Goal: Transaction & Acquisition: Purchase product/service

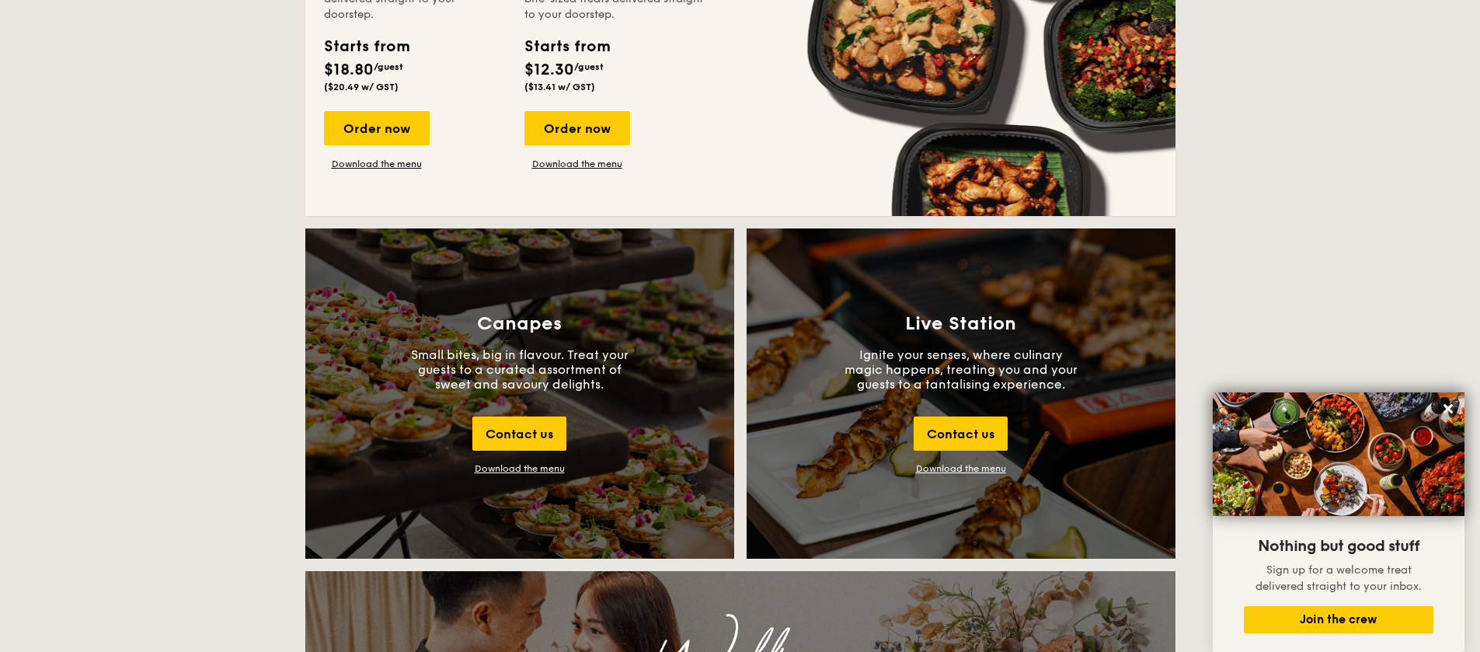
click at [955, 471] on link "Download the menu" at bounding box center [961, 468] width 90 height 11
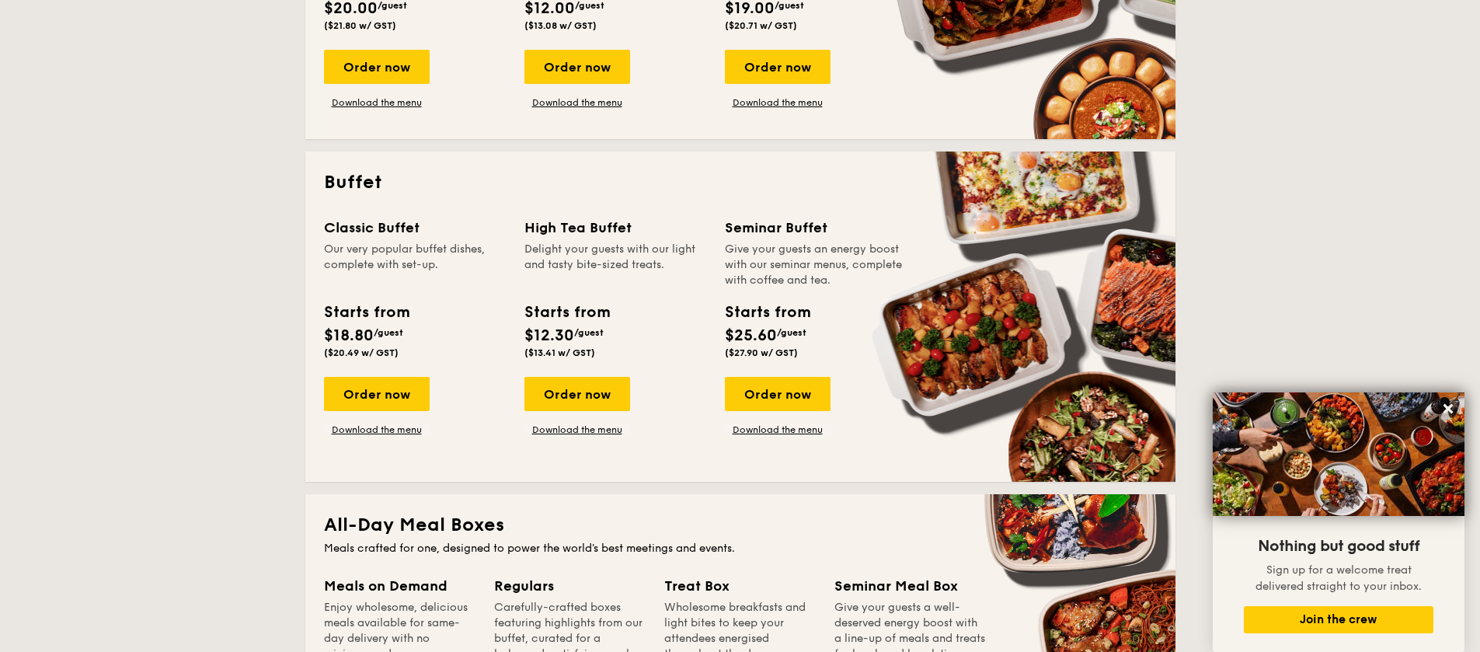
scroll to position [552, 0]
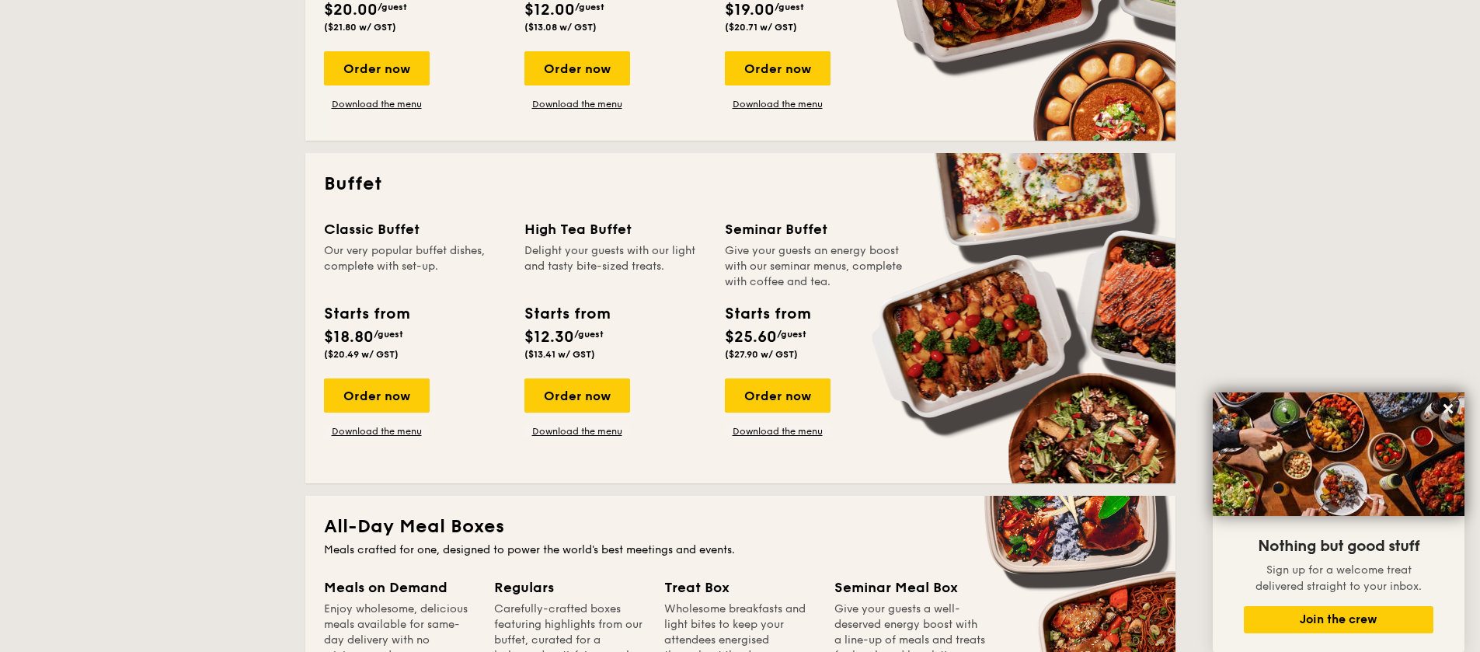
click at [372, 376] on div "Classic Buffet Our very popular buffet dishes, complete with set-up. Starts fro…" at bounding box center [424, 327] width 200 height 219
click at [367, 402] on div "Order now" at bounding box center [377, 395] width 106 height 34
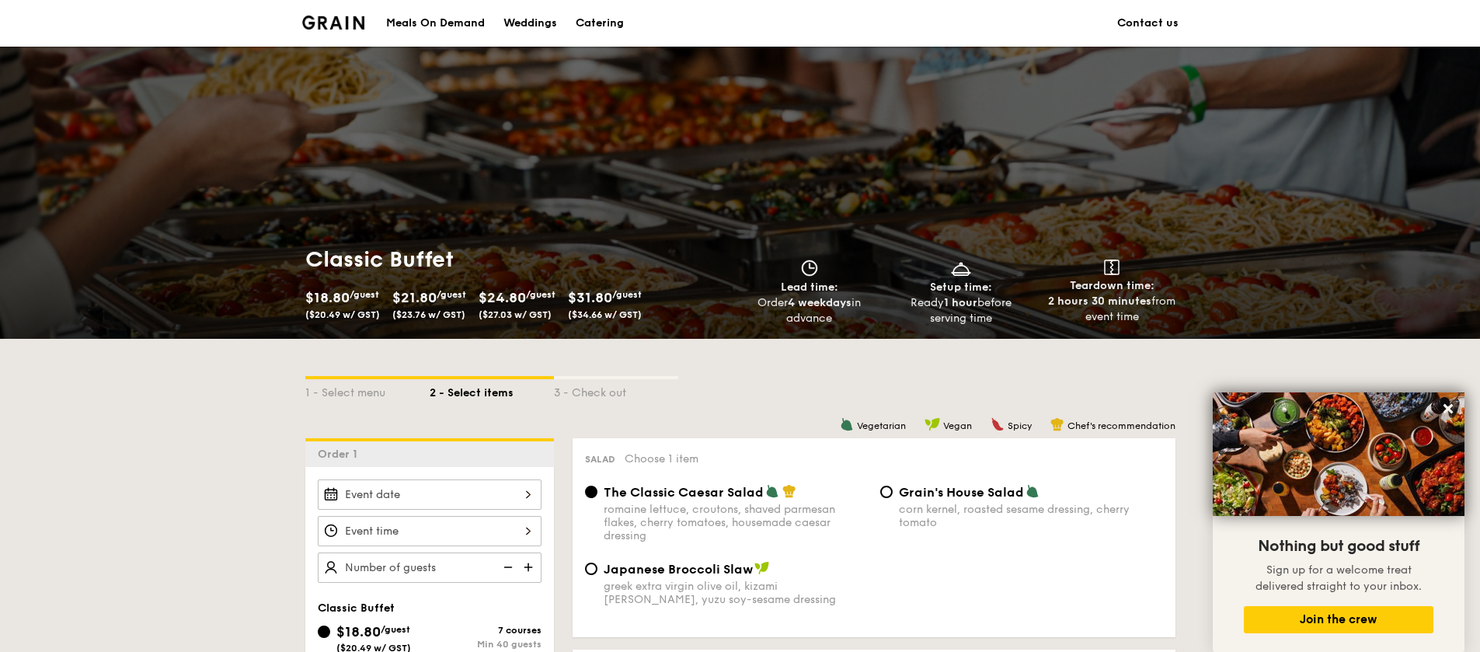
scroll to position [555, 0]
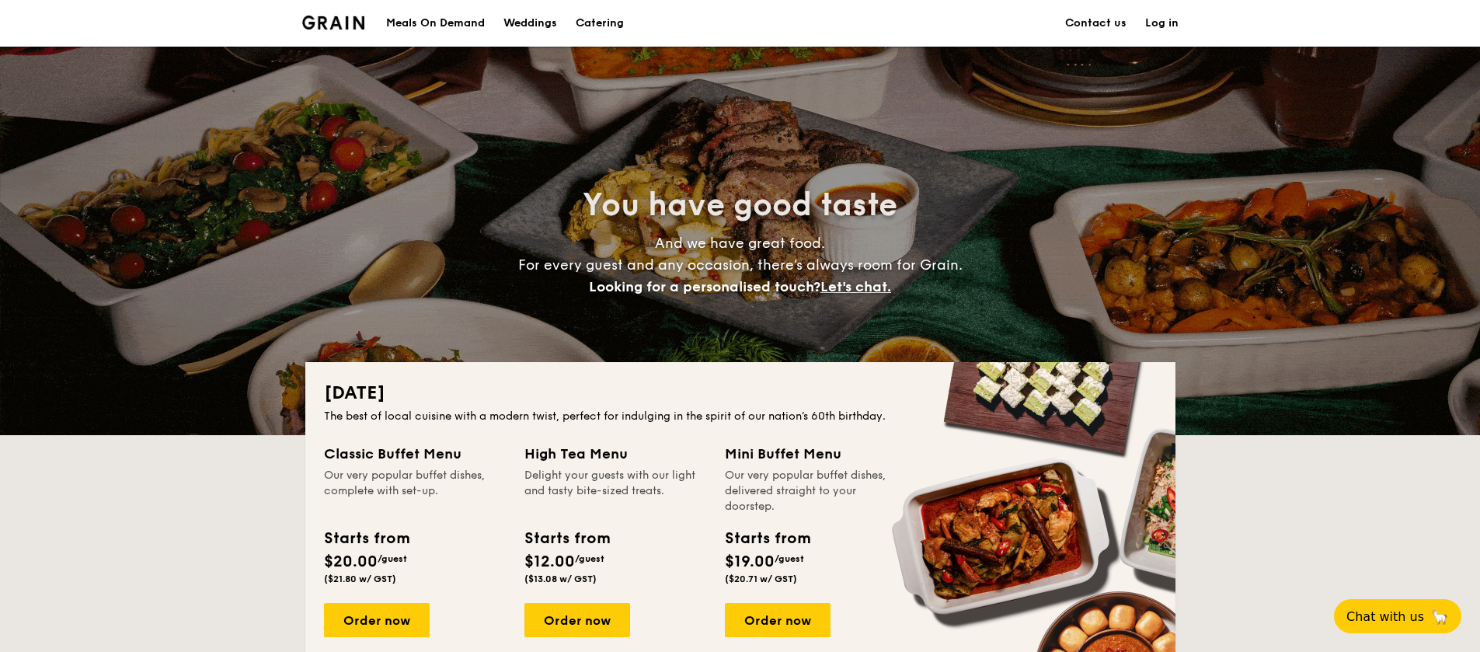
scroll to position [552, 0]
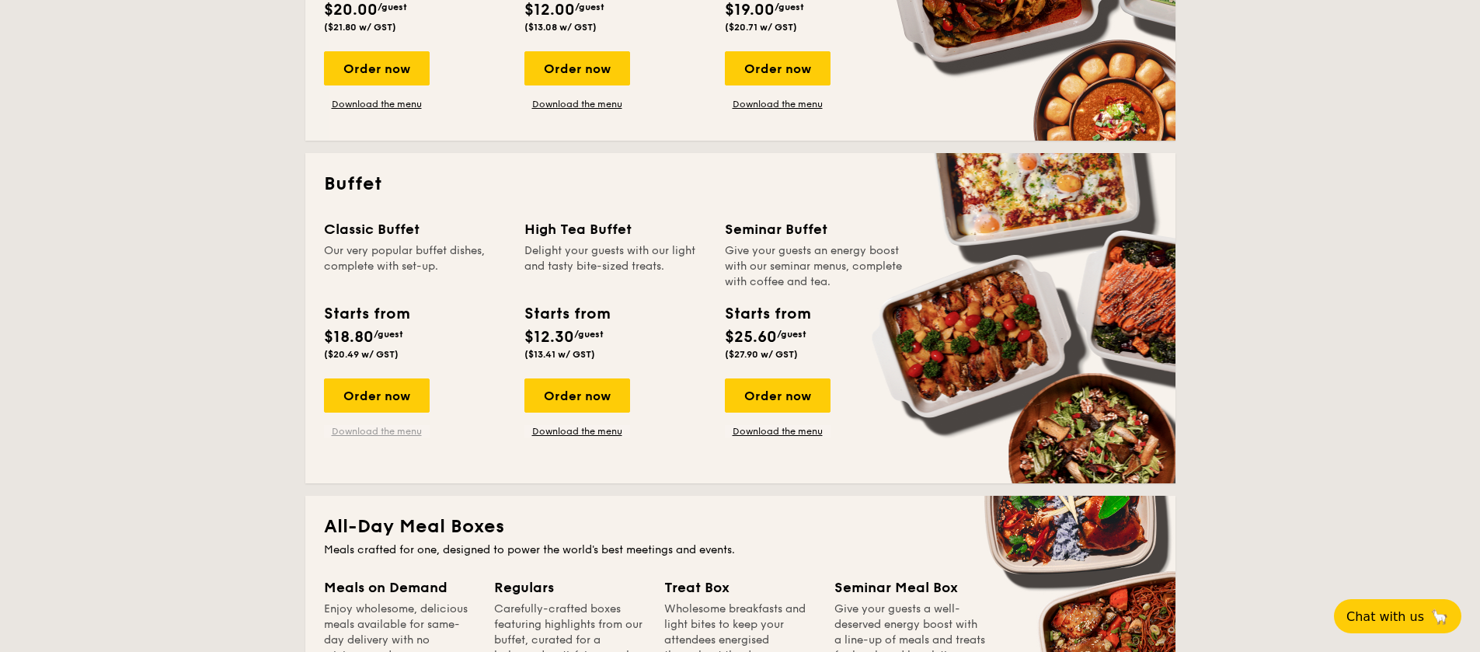
click at [376, 430] on link "Download the menu" at bounding box center [377, 431] width 106 height 12
click at [374, 395] on div "Order now" at bounding box center [377, 395] width 106 height 34
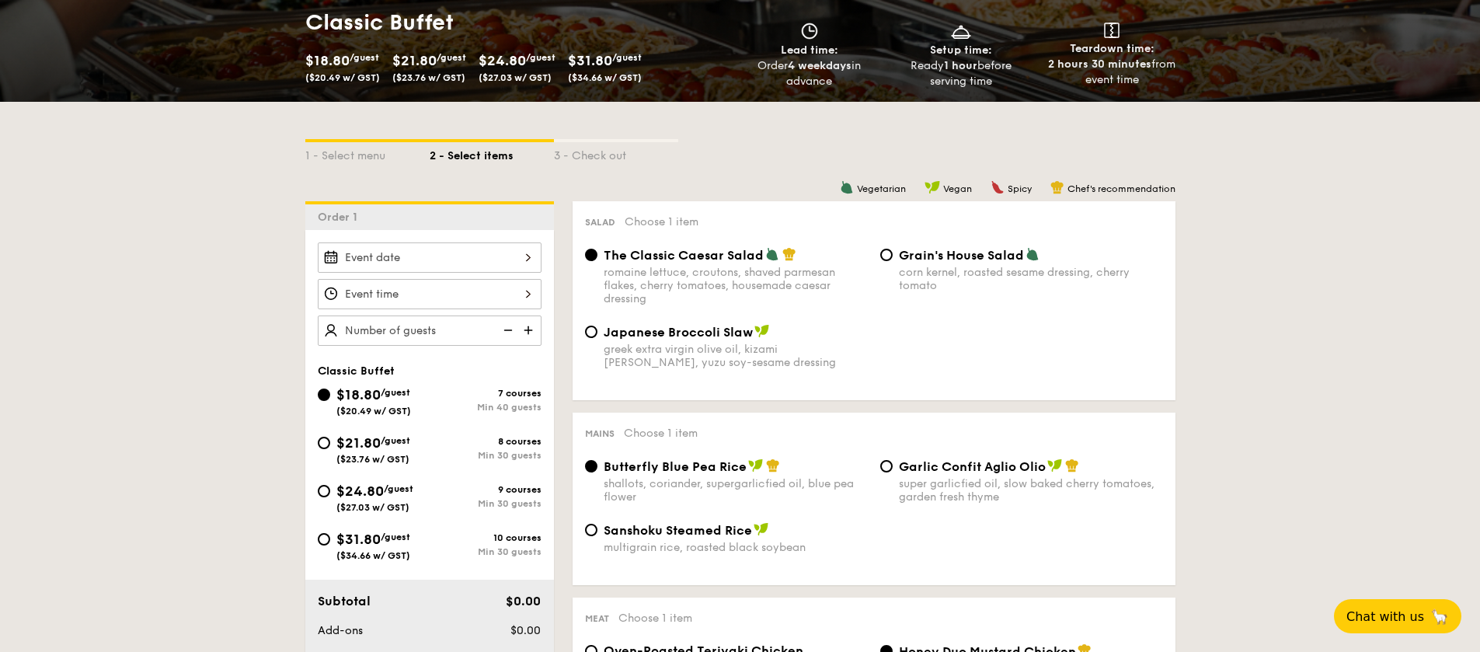
scroll to position [363, 0]
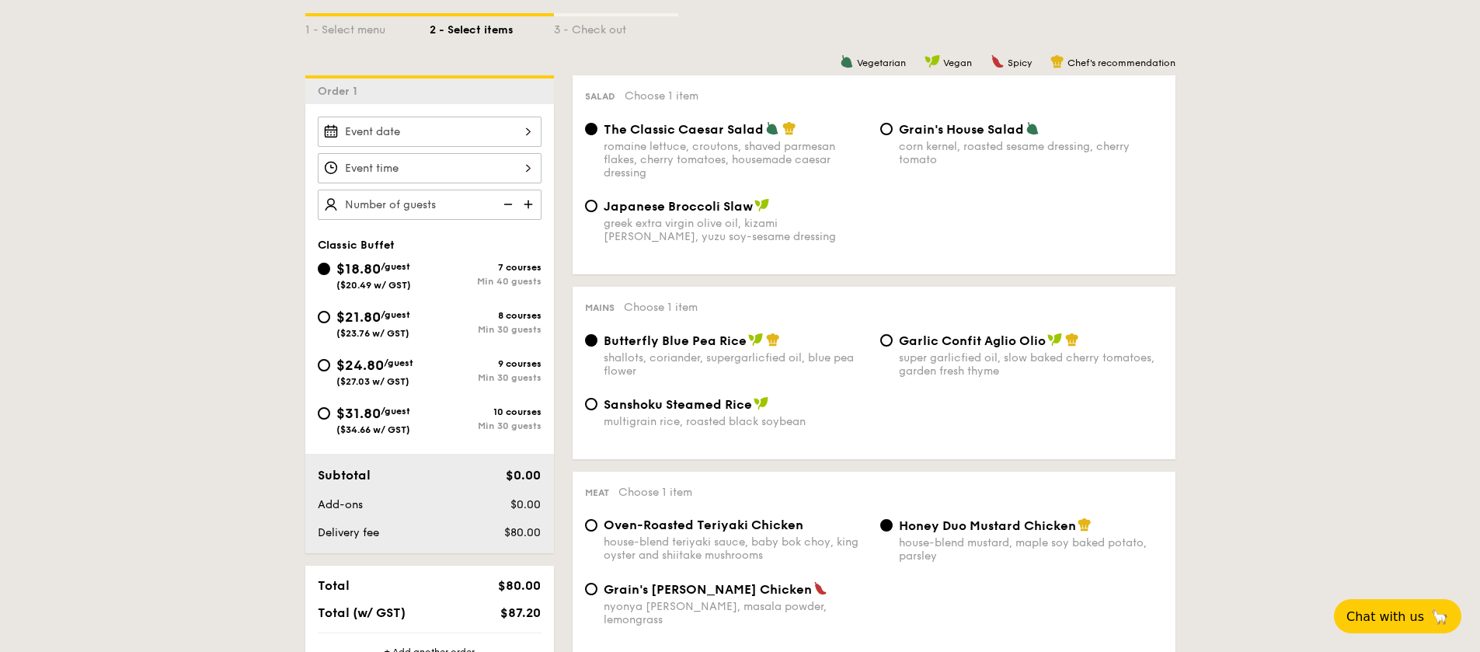
click at [390, 373] on div "$24.80 /guest ($27.03 w/ GST)" at bounding box center [374, 370] width 77 height 33
click at [330, 371] on input "$24.80 /guest ($27.03 w/ GST) 9 courses Min 30 guests" at bounding box center [324, 365] width 12 height 12
radio input "true"
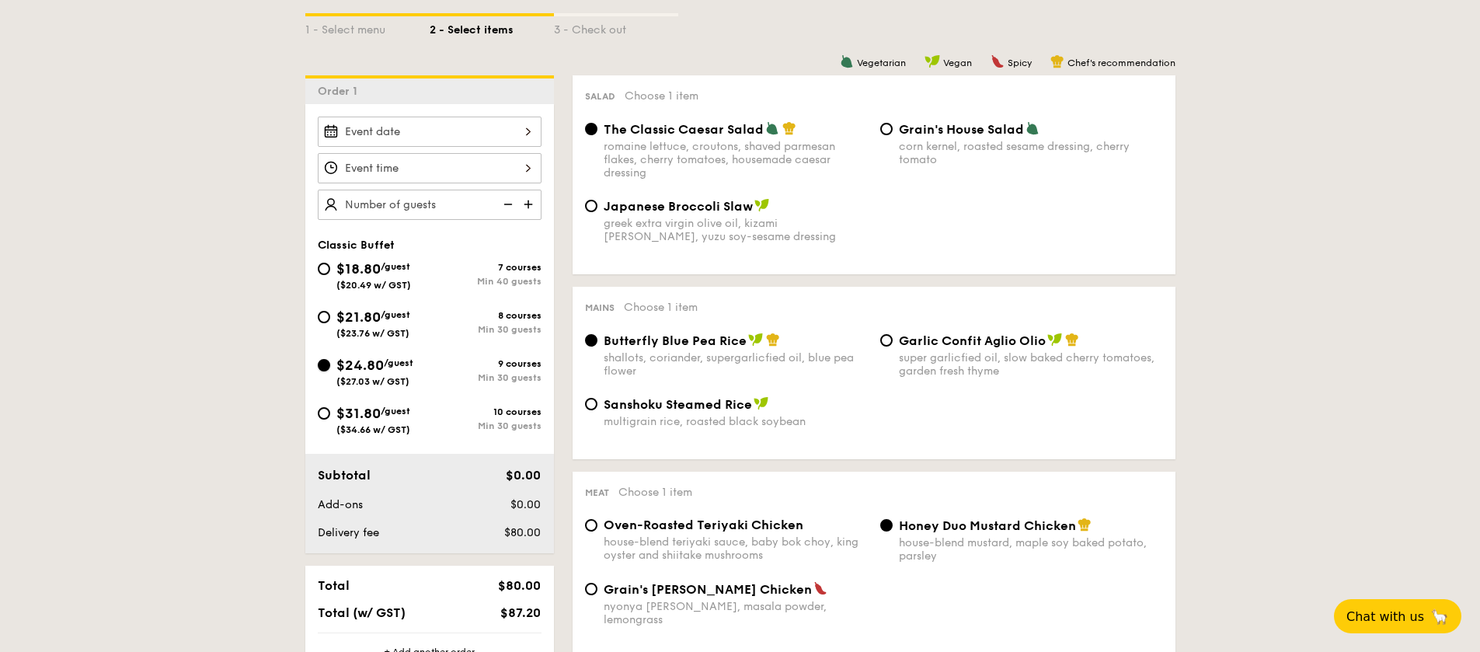
radio input "true"
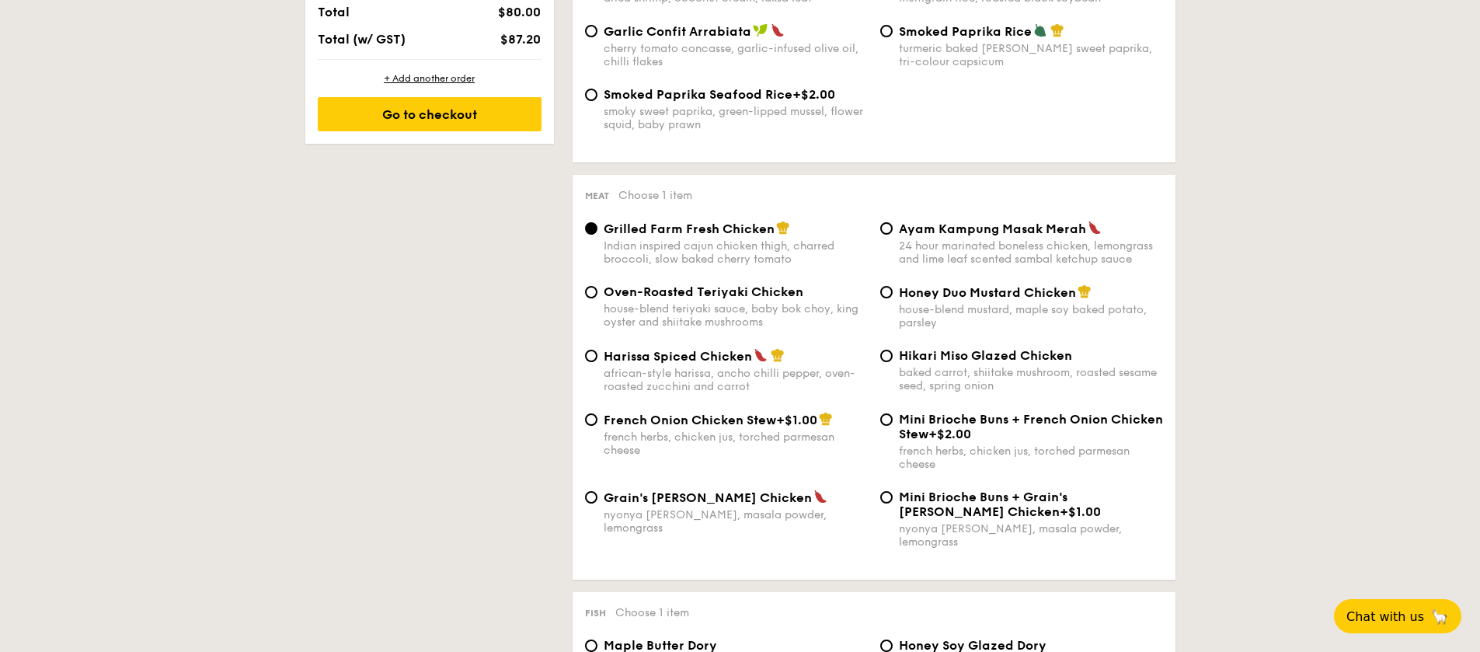
scroll to position [1053, 0]
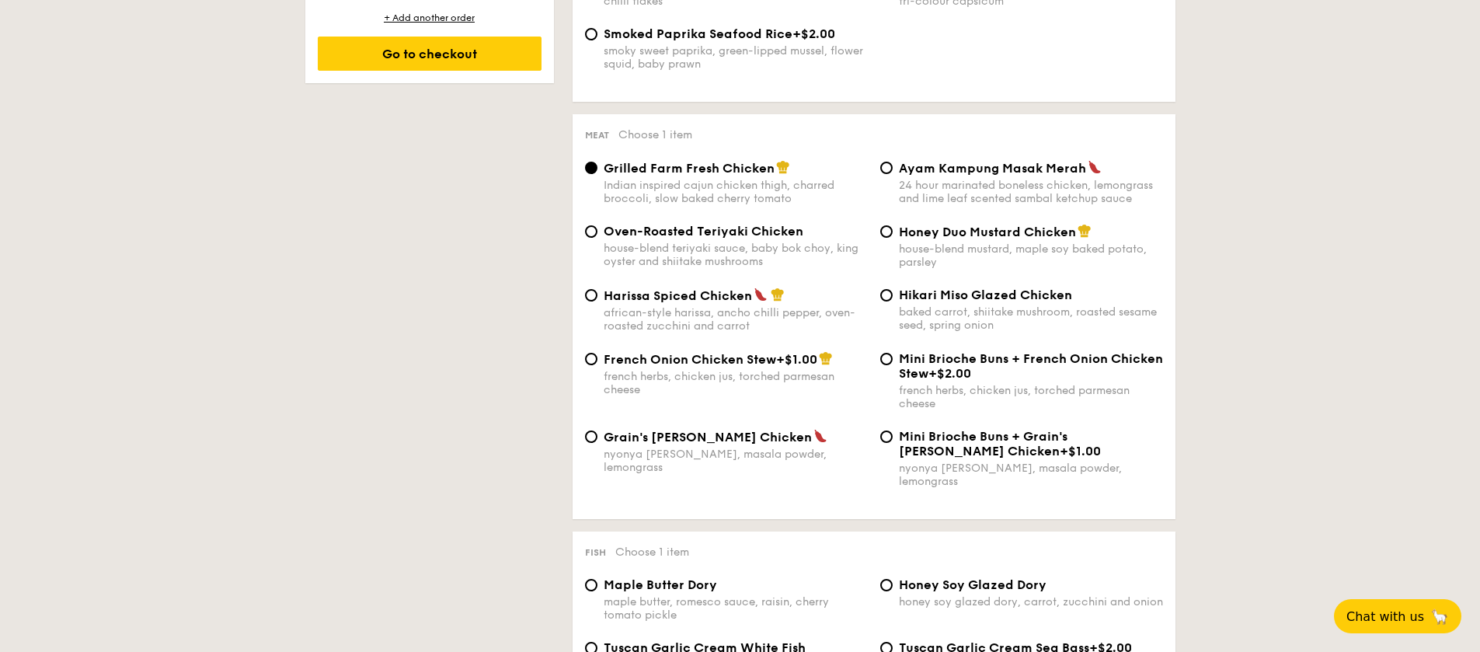
click at [871, 426] on div "French Onion Chicken Stew +$1.00 french herbs, chicken jus, torched parmesan ch…" at bounding box center [874, 390] width 590 height 78
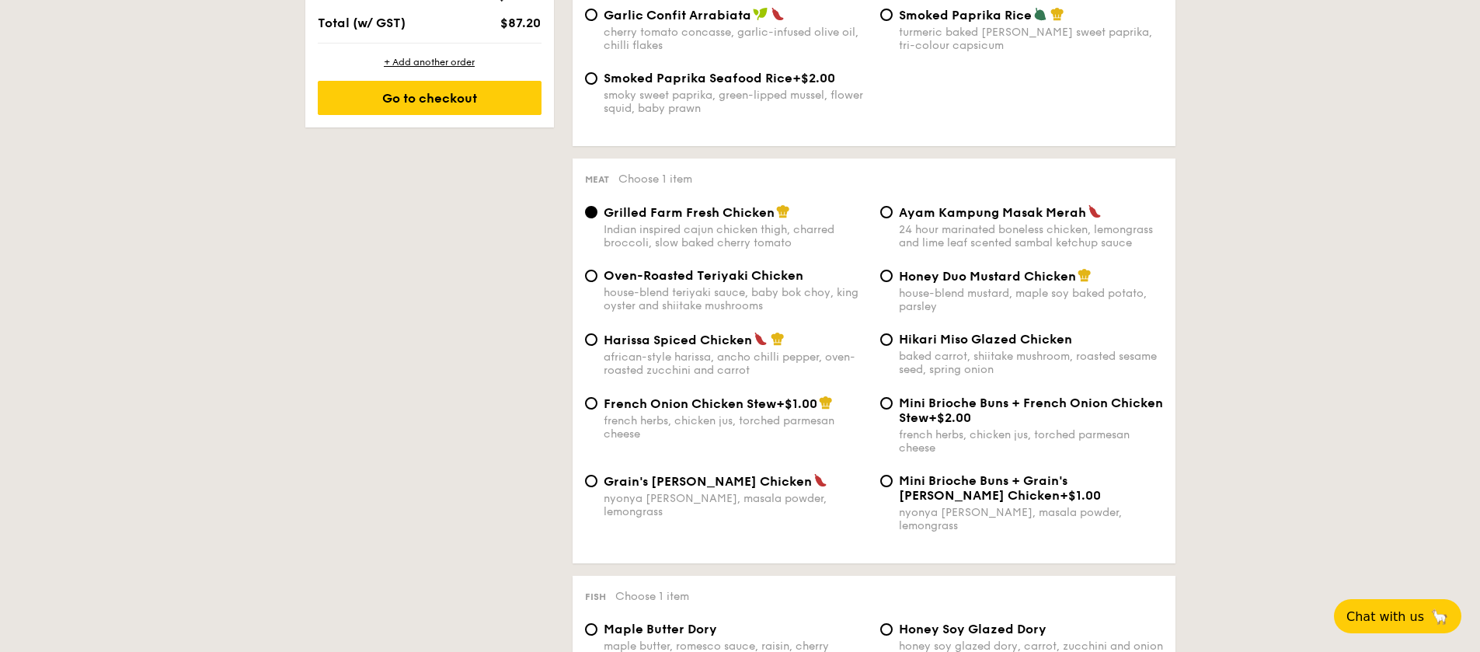
click at [694, 411] on div "French Onion Chicken Stew +$1.00 french herbs, chicken jus, torched parmesan ch…" at bounding box center [736, 417] width 264 height 45
click at [597, 409] on input "French Onion Chicken Stew +$1.00 french herbs, chicken jus, torched parmesan ch…" at bounding box center [591, 403] width 12 height 12
radio input "true"
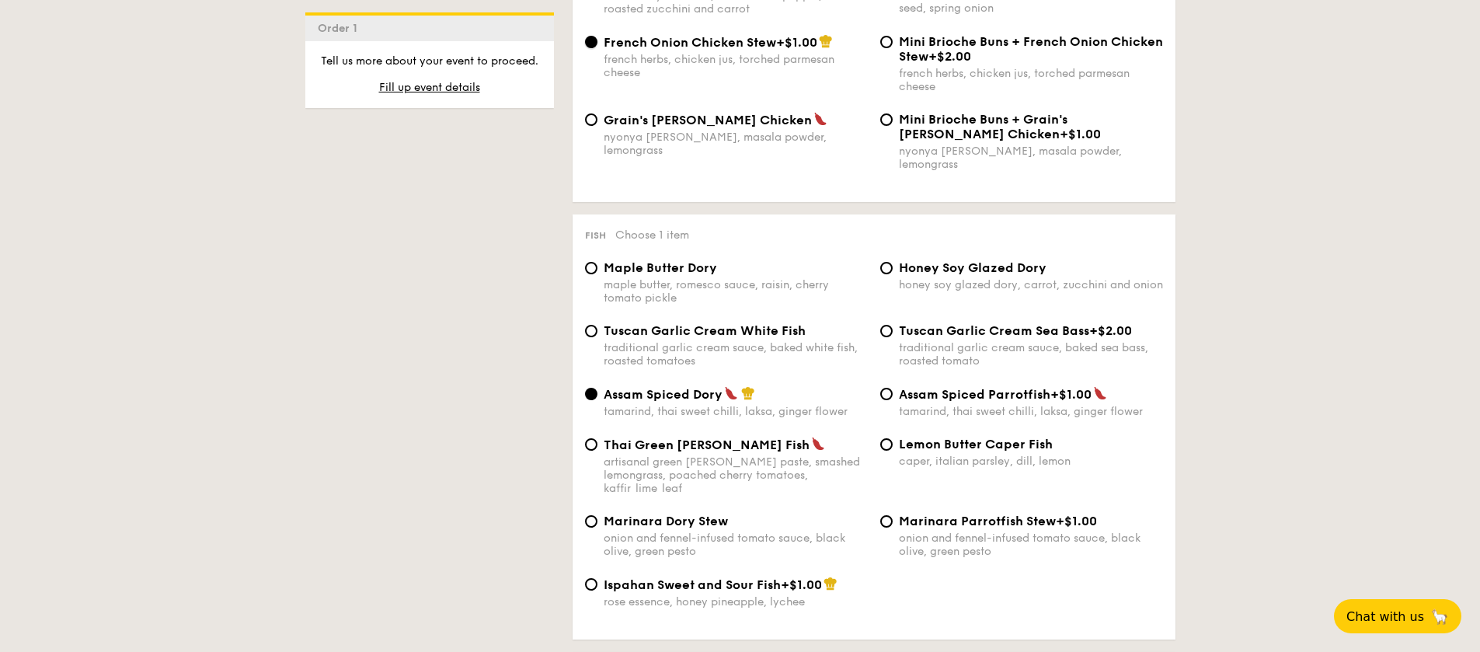
scroll to position [1378, 0]
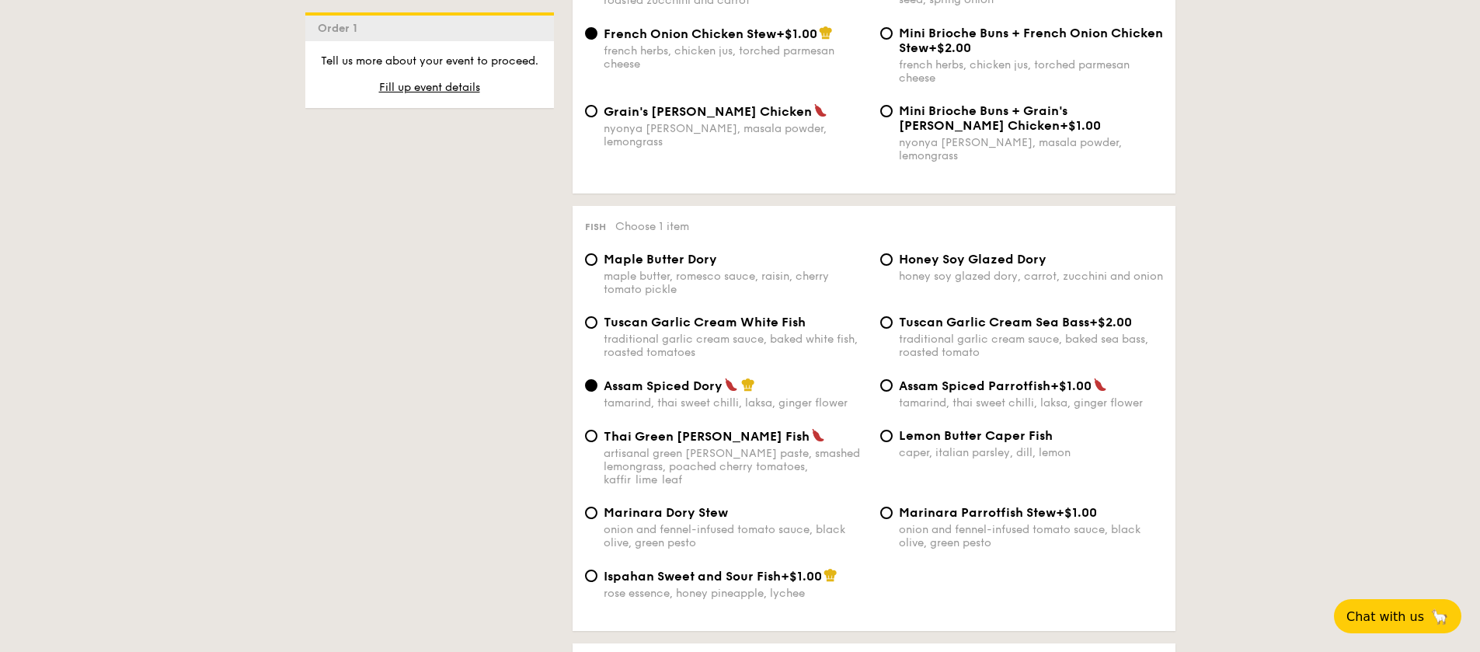
click at [815, 270] on div "maple butter, romesco sauce, raisin, cherry tomato pickle" at bounding box center [736, 283] width 264 height 26
click at [597, 266] on input "Maple Butter Dory maple butter, romesco sauce, raisin, cherry tomato pickle" at bounding box center [591, 259] width 12 height 12
radio input "true"
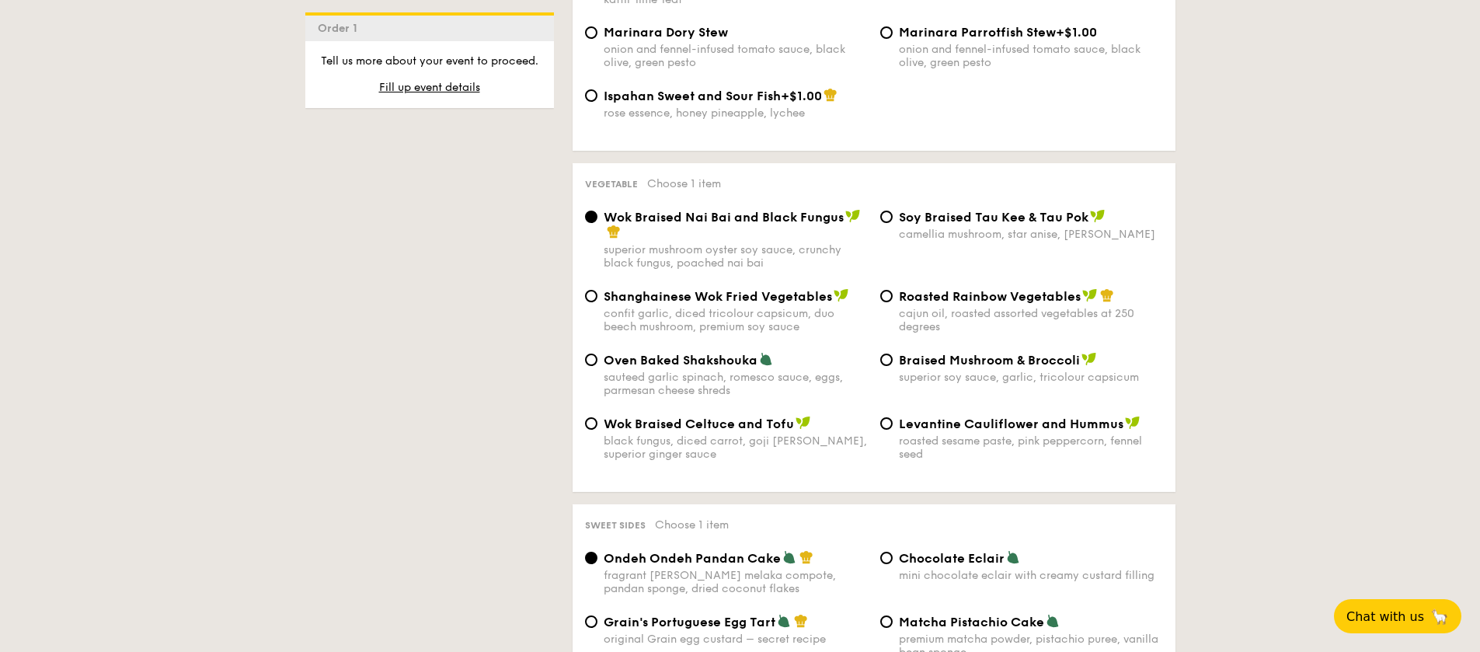
scroll to position [1861, 0]
click at [959, 432] on div "roasted sesame paste, pink peppercorn, fennel seed" at bounding box center [1031, 445] width 264 height 26
click at [893, 415] on input "Levantine Cauliflower and Hummus roasted sesame paste, pink peppercorn, fennel …" at bounding box center [886, 421] width 12 height 12
radio input "true"
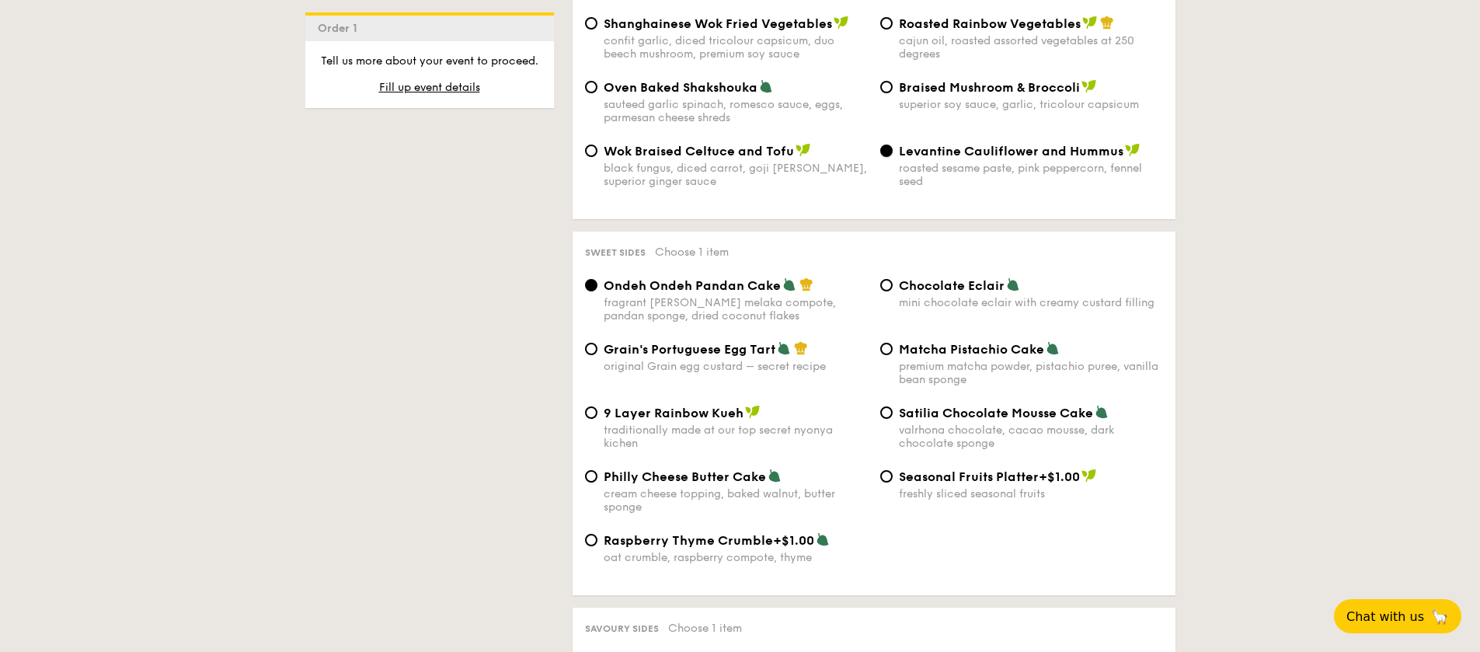
scroll to position [2200, 0]
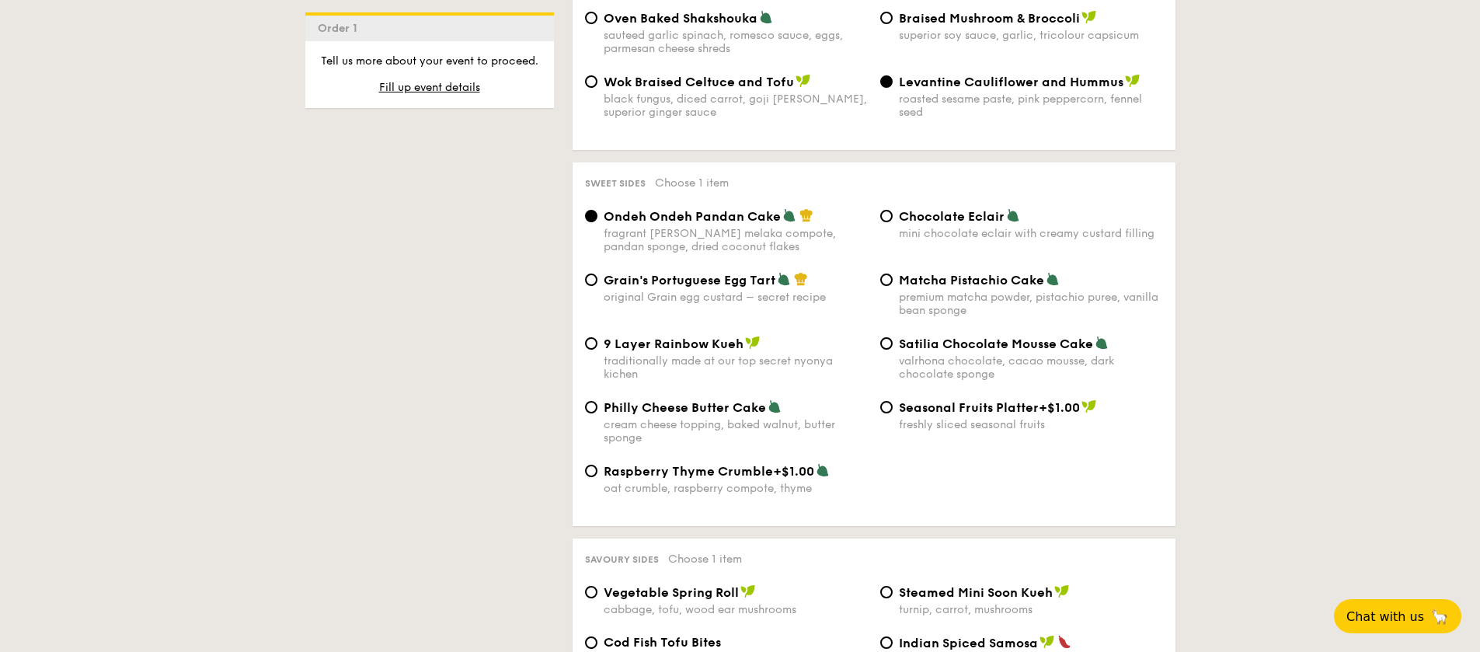
click at [1030, 291] on div "premium matcha powder, pistachio puree, vanilla bean sponge" at bounding box center [1031, 304] width 264 height 26
click at [893, 273] on input "Matcha Pistachio Cake premium matcha powder, pistachio puree, vanilla bean spon…" at bounding box center [886, 279] width 12 height 12
radio input "true"
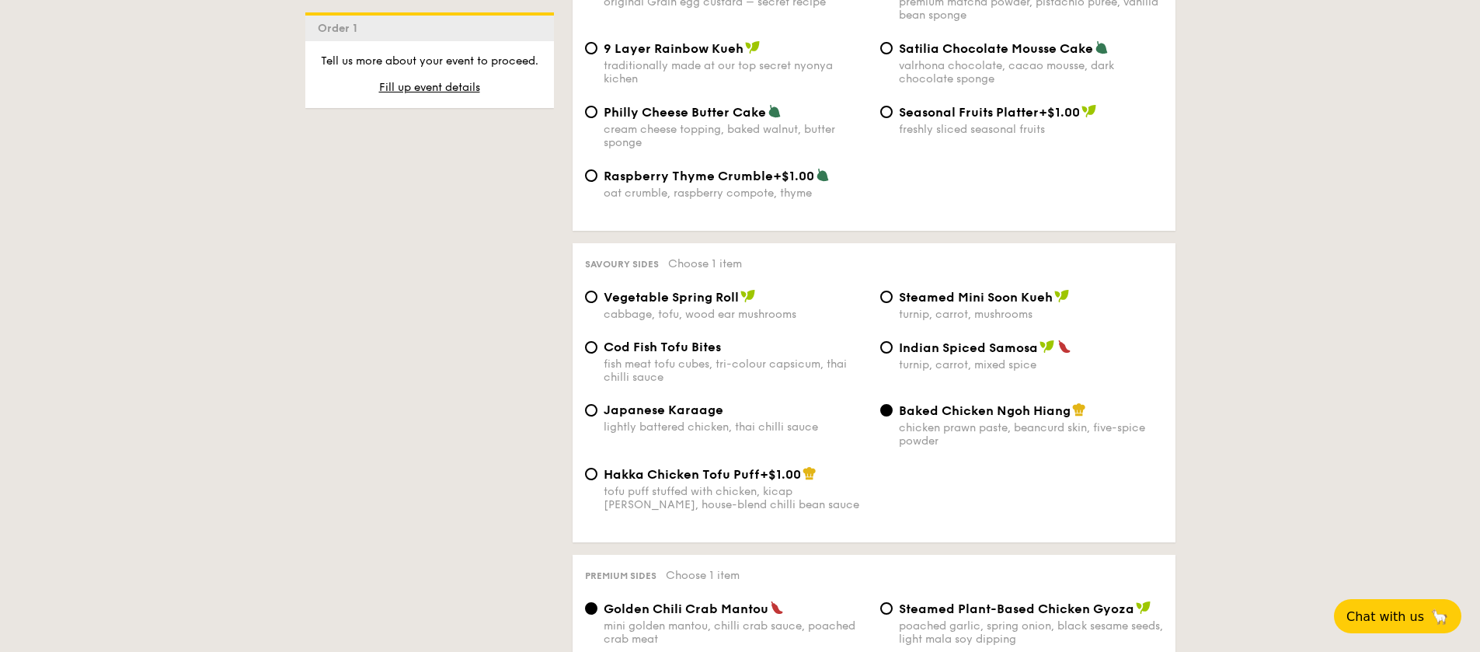
scroll to position [2660, 0]
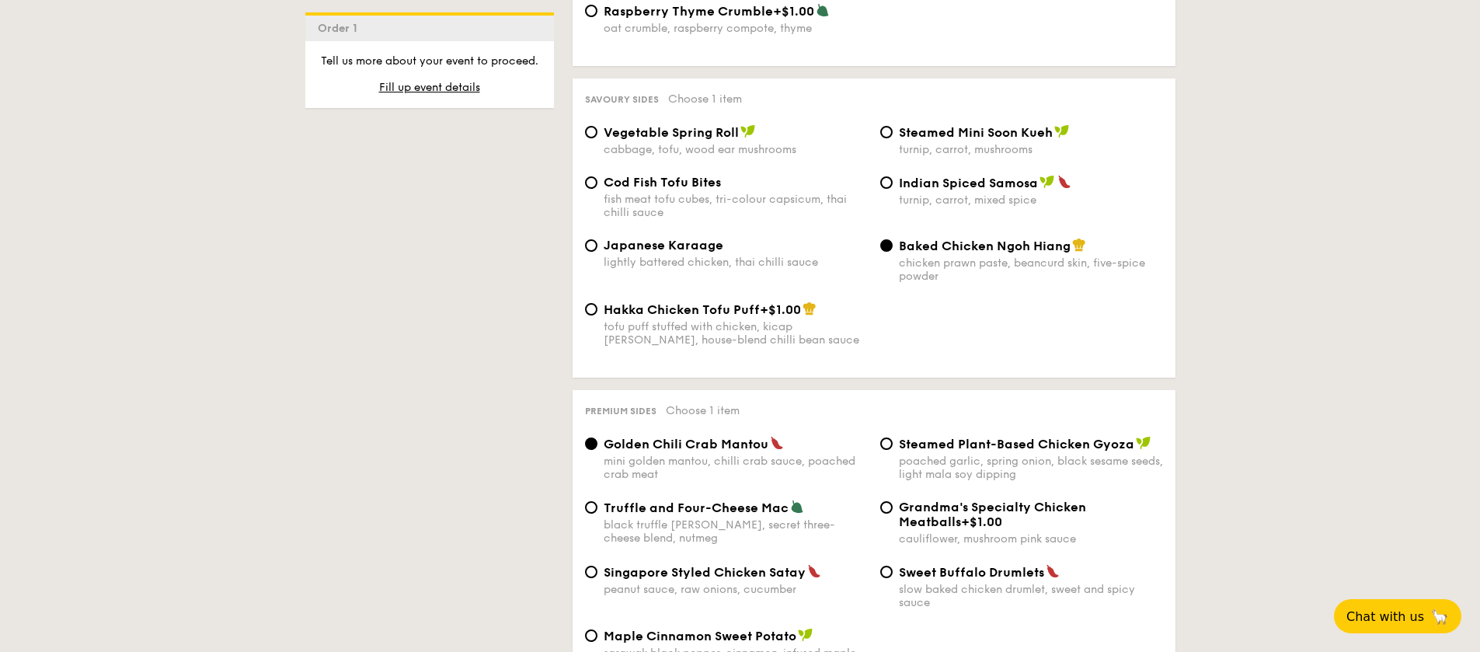
click at [699, 238] on span "Japanese Karaage" at bounding box center [664, 245] width 120 height 15
click at [597, 239] on input "Japanese Karaage lightly battered chicken, thai chilli sauce" at bounding box center [591, 245] width 12 height 12
radio input "true"
click at [726, 302] on span "Hakka Chicken Tofu Puff" at bounding box center [682, 309] width 156 height 15
click at [597, 303] on input "Hakka Chicken Tofu Puff +$1.00 tofu puff stuffed with chicken, kicap manis, hou…" at bounding box center [591, 309] width 12 height 12
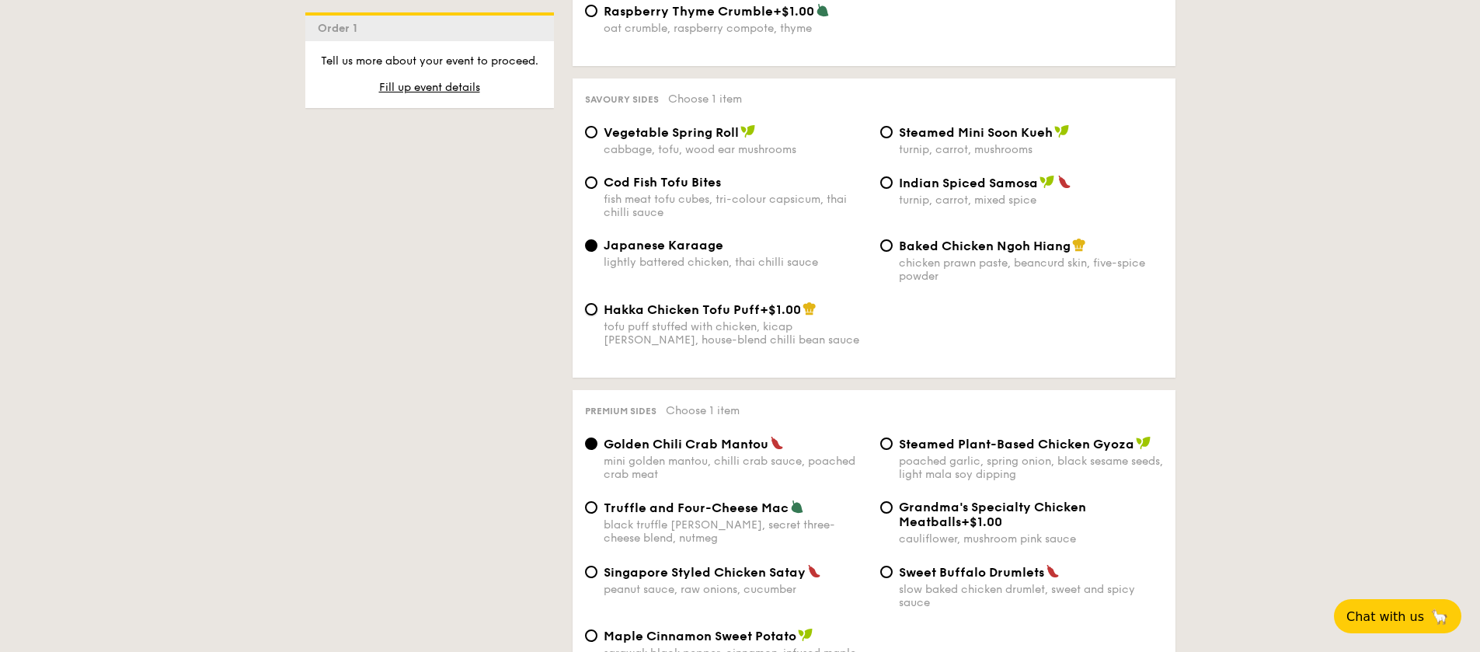
radio input "true"
click at [711, 256] on div "lightly battered chicken, thai chilli sauce" at bounding box center [736, 262] width 264 height 13
click at [597, 239] on input "Japanese Karaage lightly battered chicken, thai chilli sauce" at bounding box center [591, 245] width 12 height 12
radio input "true"
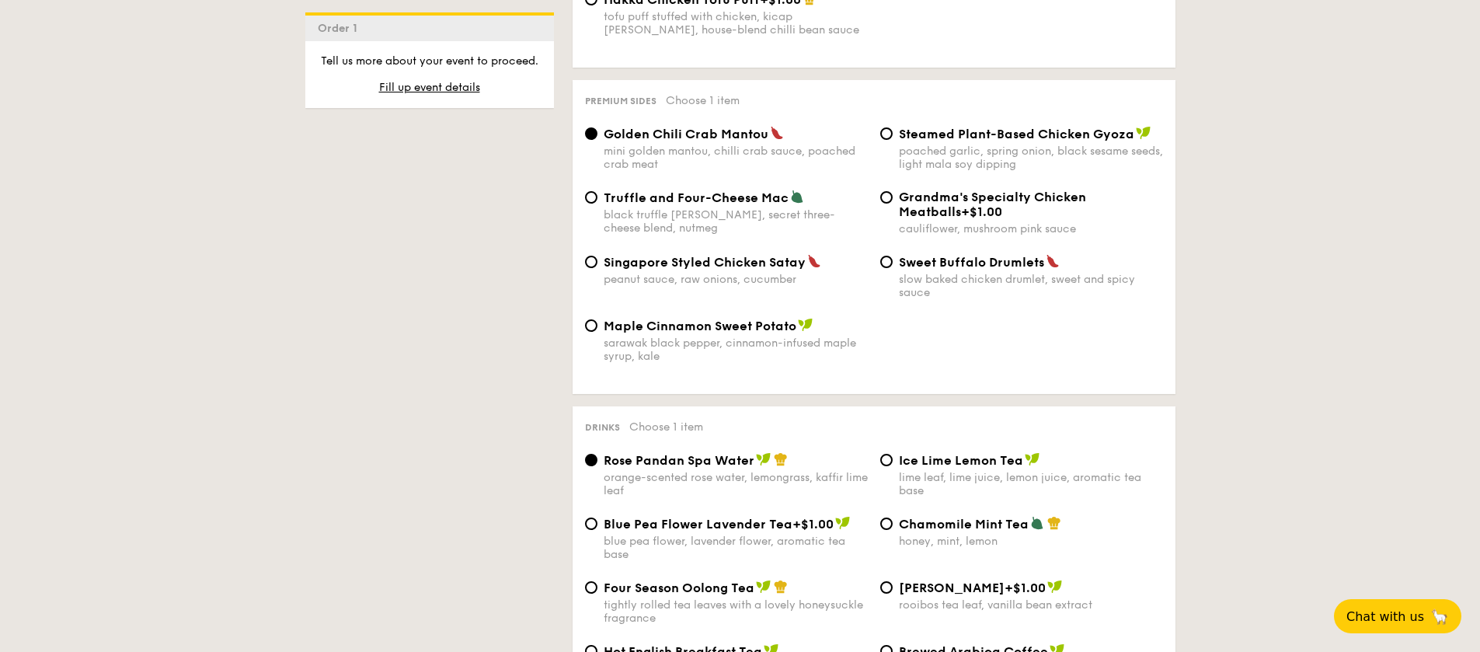
scroll to position [2968, 0]
click at [794, 256] on span "Singapore Styled Chicken Satay" at bounding box center [705, 263] width 202 height 15
click at [597, 257] on input "Singapore Styled Chicken Satay peanut sauce, raw onions, cucumber" at bounding box center [591, 263] width 12 height 12
radio input "true"
click at [818, 210] on div "black truffle pate, brie, secret three-cheese blend, nutmeg" at bounding box center [736, 223] width 264 height 26
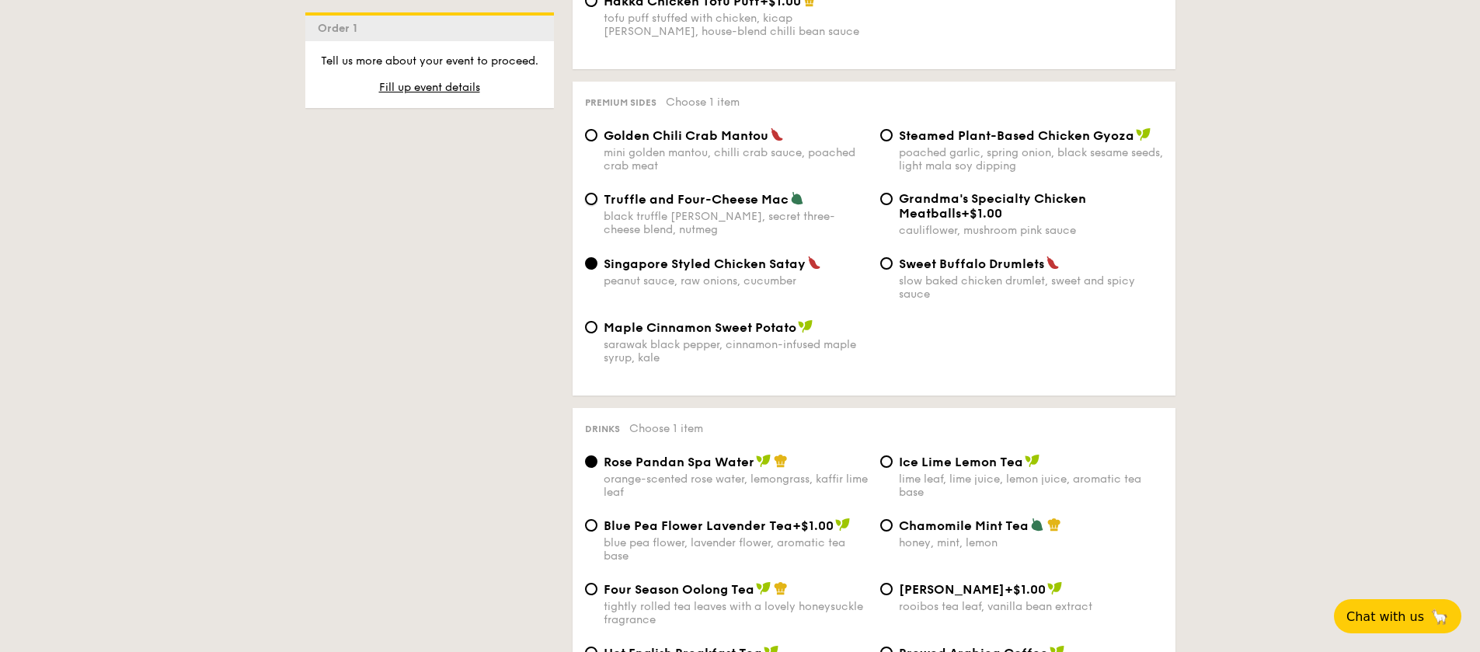
click at [597, 197] on input "Truffle and Four-Cheese Mac black truffle pate, brie, secret three-cheese blend…" at bounding box center [591, 199] width 12 height 12
radio input "true"
click at [1019, 146] on div "poached garlic, spring onion, black sesame seeds, light mala soy dipping" at bounding box center [1031, 159] width 264 height 26
click at [893, 133] on input "Steamed Plant-Based Chicken Gyoza poached garlic, spring onion, black sesame se…" at bounding box center [886, 135] width 12 height 12
radio input "true"
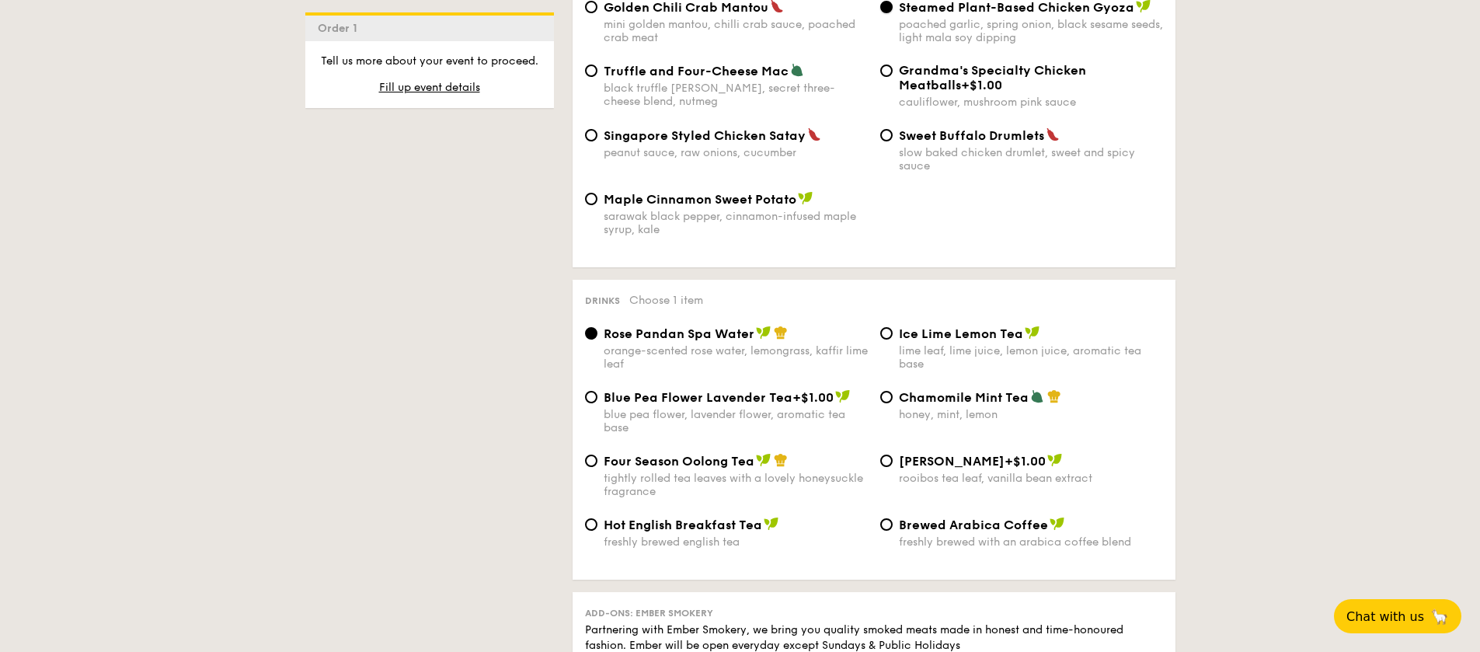
scroll to position [3136, 0]
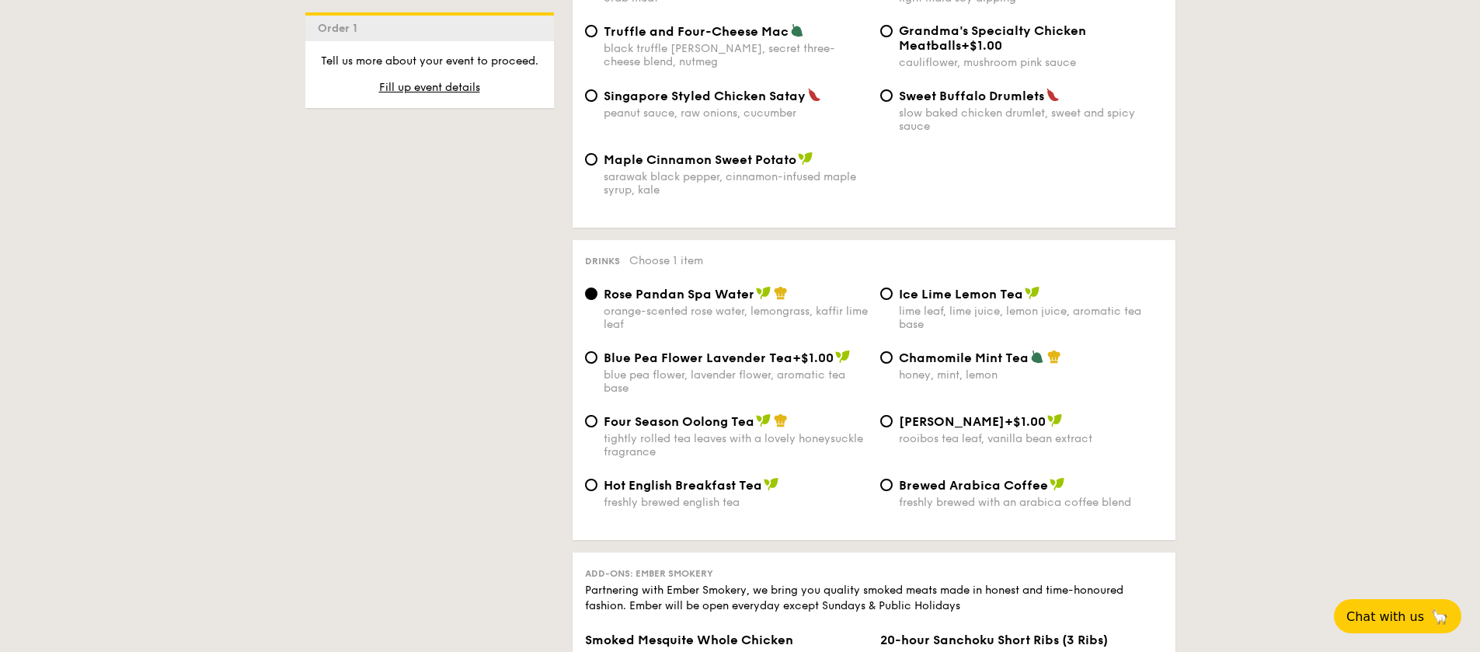
click at [931, 305] on div "lime leaf, lime juice, lemon juice, aromatic tea base" at bounding box center [1031, 318] width 264 height 26
click at [893, 293] on input "Ice Lime Lemon Tea lime leaf, lime juice, lemon juice, aromatic tea base" at bounding box center [886, 293] width 12 height 12
radio input "true"
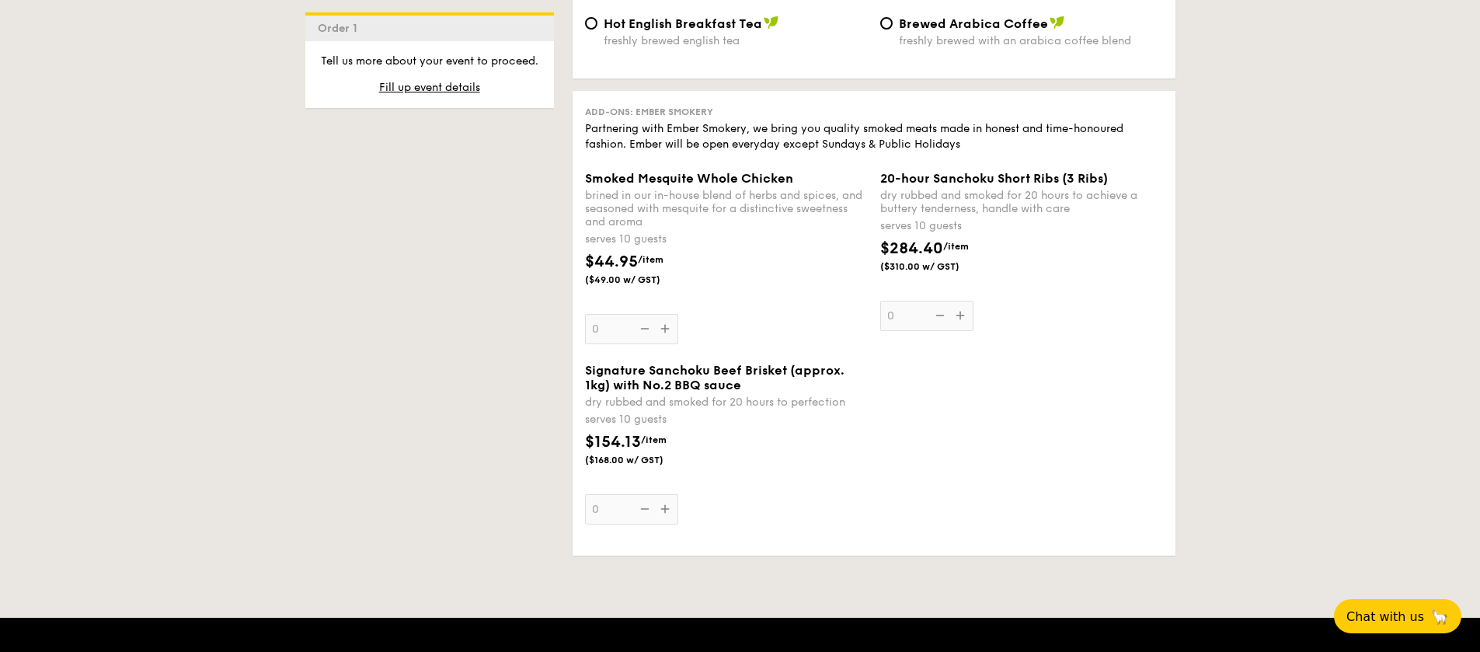
scroll to position [3599, 0]
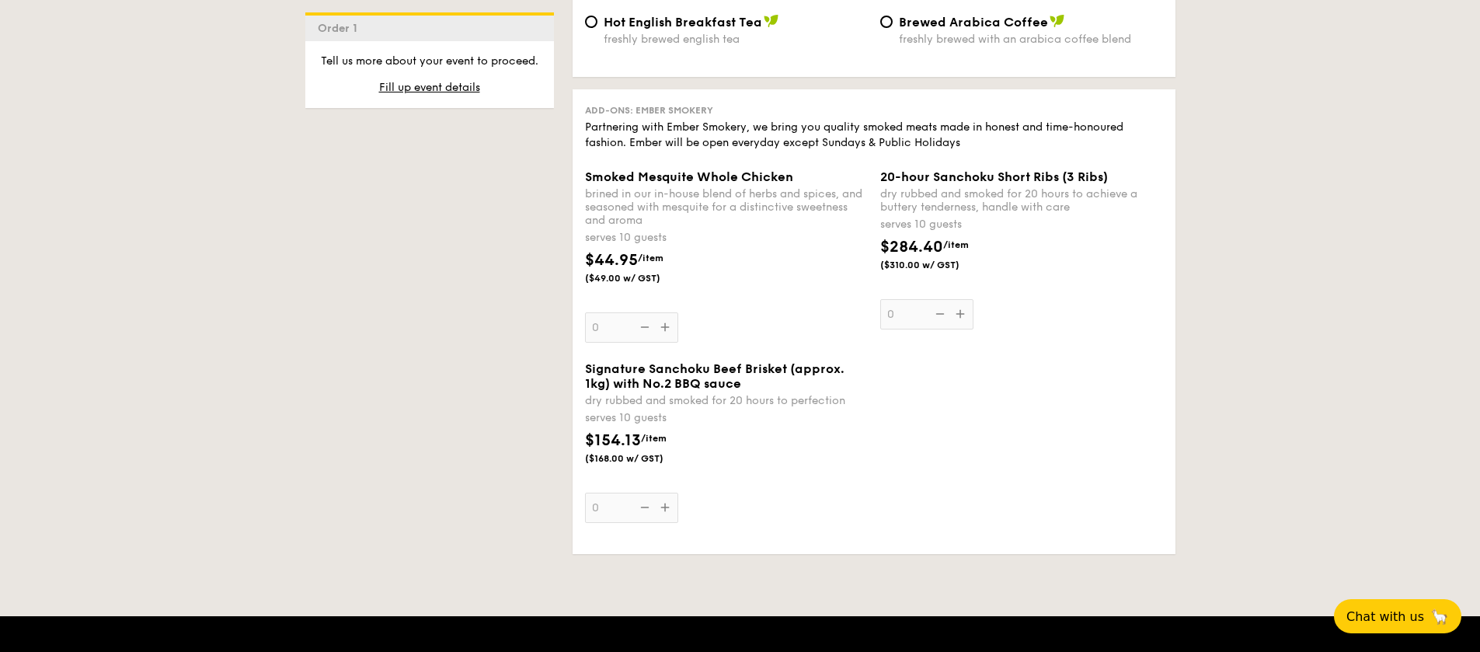
click at [663, 302] on div "Smoked Mesquite Whole Chicken brined in our in-house blend of herbs and spices,…" at bounding box center [726, 255] width 283 height 173
click at [663, 312] on input "0" at bounding box center [631, 327] width 93 height 30
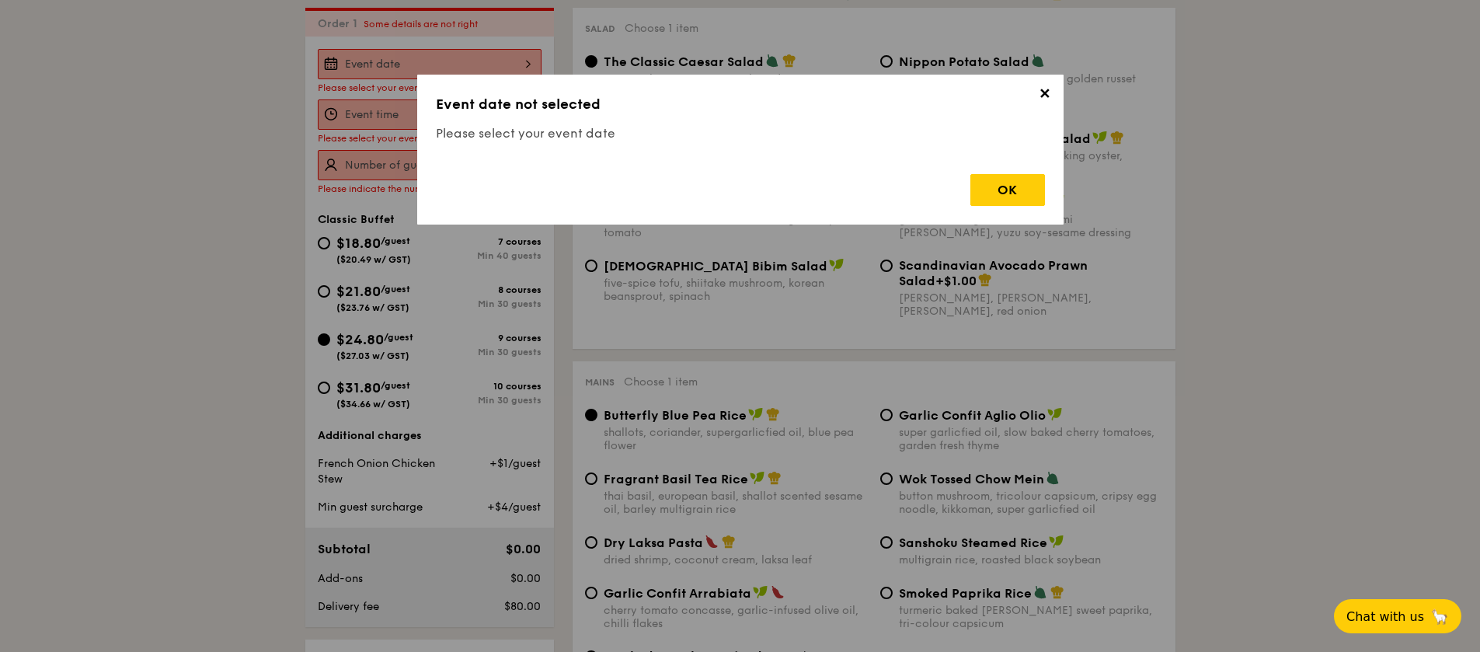
scroll to position [415, 0]
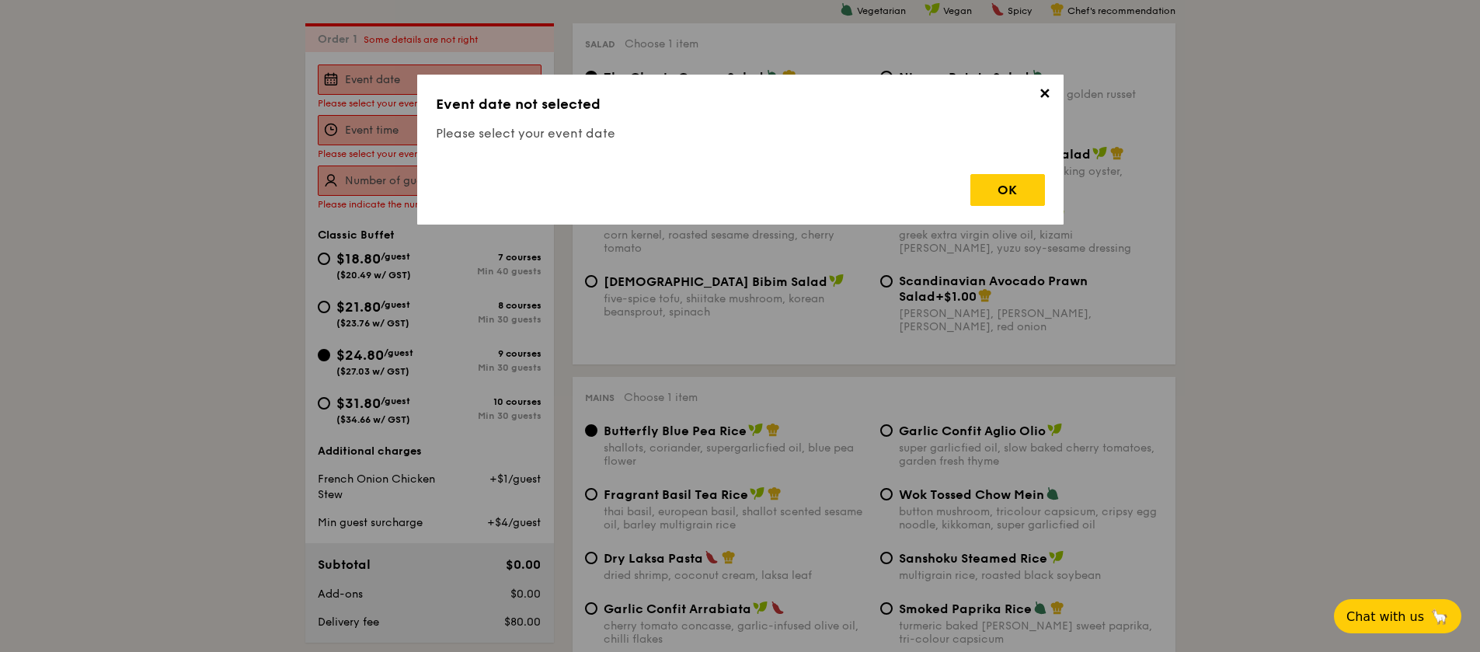
click at [1048, 90] on span "✕" at bounding box center [1045, 96] width 22 height 22
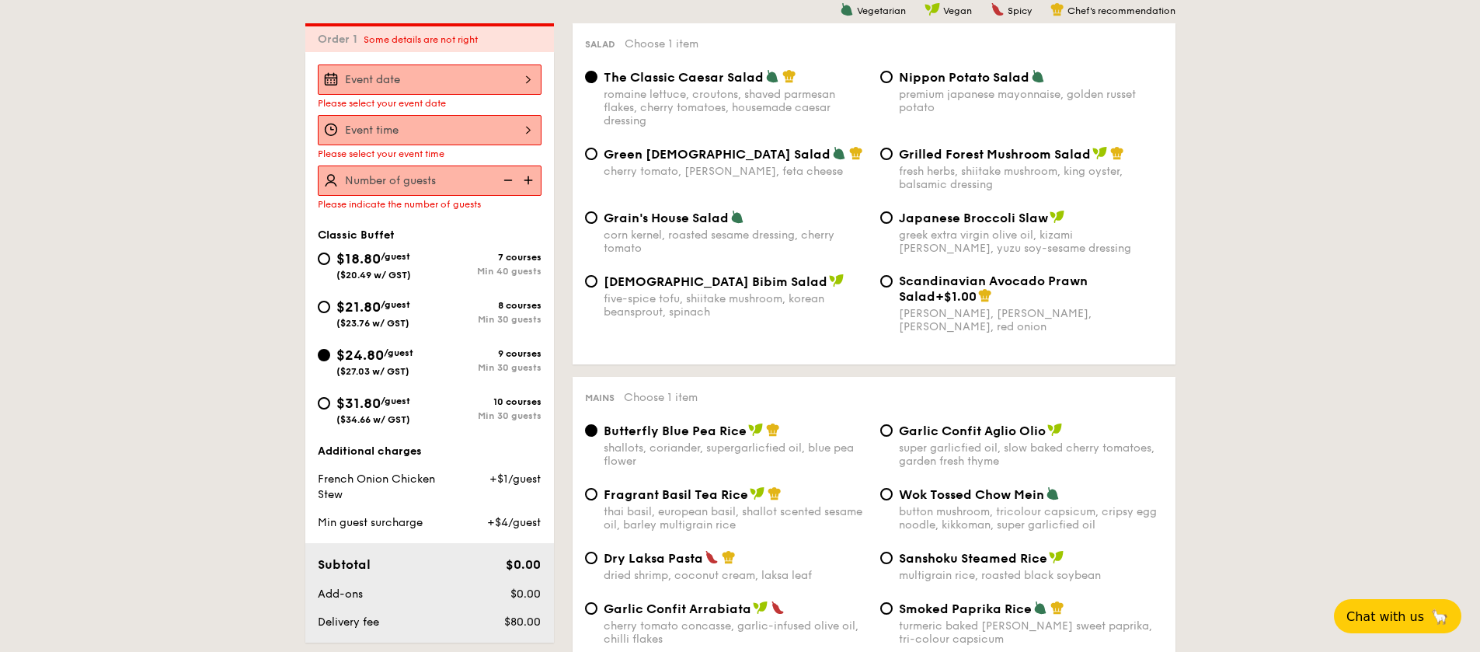
click at [388, 88] on input "Smoked Mesquite Whole Chicken brined in our in-house blend of herbs and spices,…" at bounding box center [430, 79] width 224 height 30
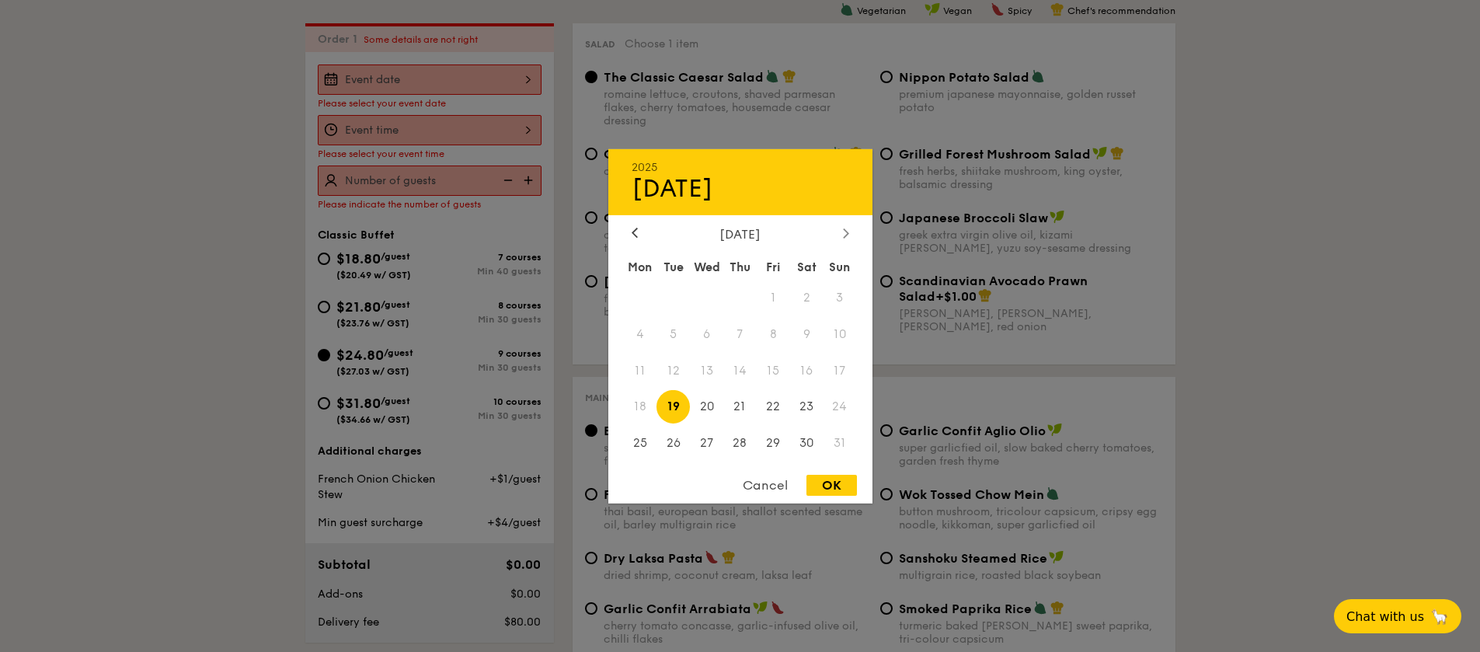
click at [847, 235] on icon at bounding box center [846, 233] width 6 height 10
click at [724, 388] on div "Mon Tue Wed Thu Fri Sat Sun 1 2 3 4 5 6 7 8 9 10 11 12 13 14 15 16 17 18 19 20 …" at bounding box center [740, 357] width 264 height 210
click at [700, 343] on span "8" at bounding box center [706, 333] width 33 height 33
click at [839, 484] on div "OK" at bounding box center [831, 485] width 50 height 21
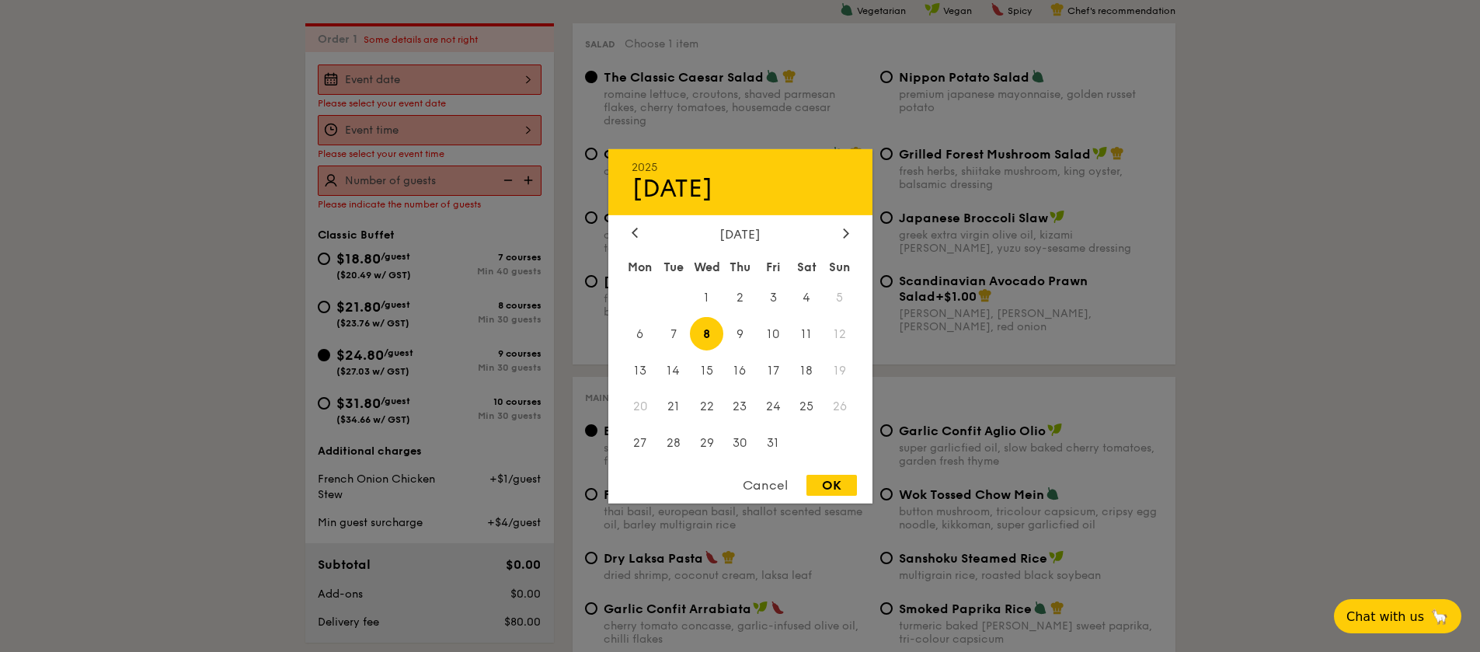
type input "Oct 08, 2025"
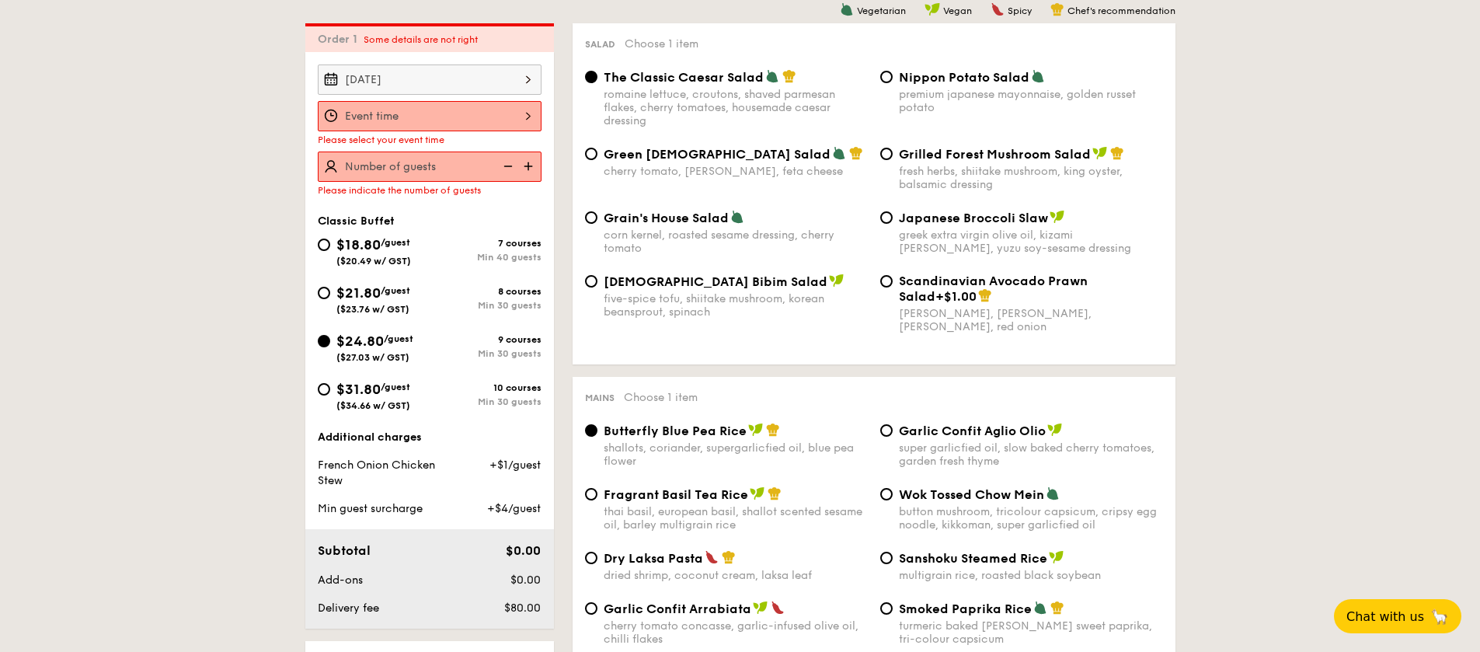
click at [410, 111] on input "Smoked Mesquite Whole Chicken brined in our in-house blend of herbs and spices,…" at bounding box center [430, 116] width 224 height 30
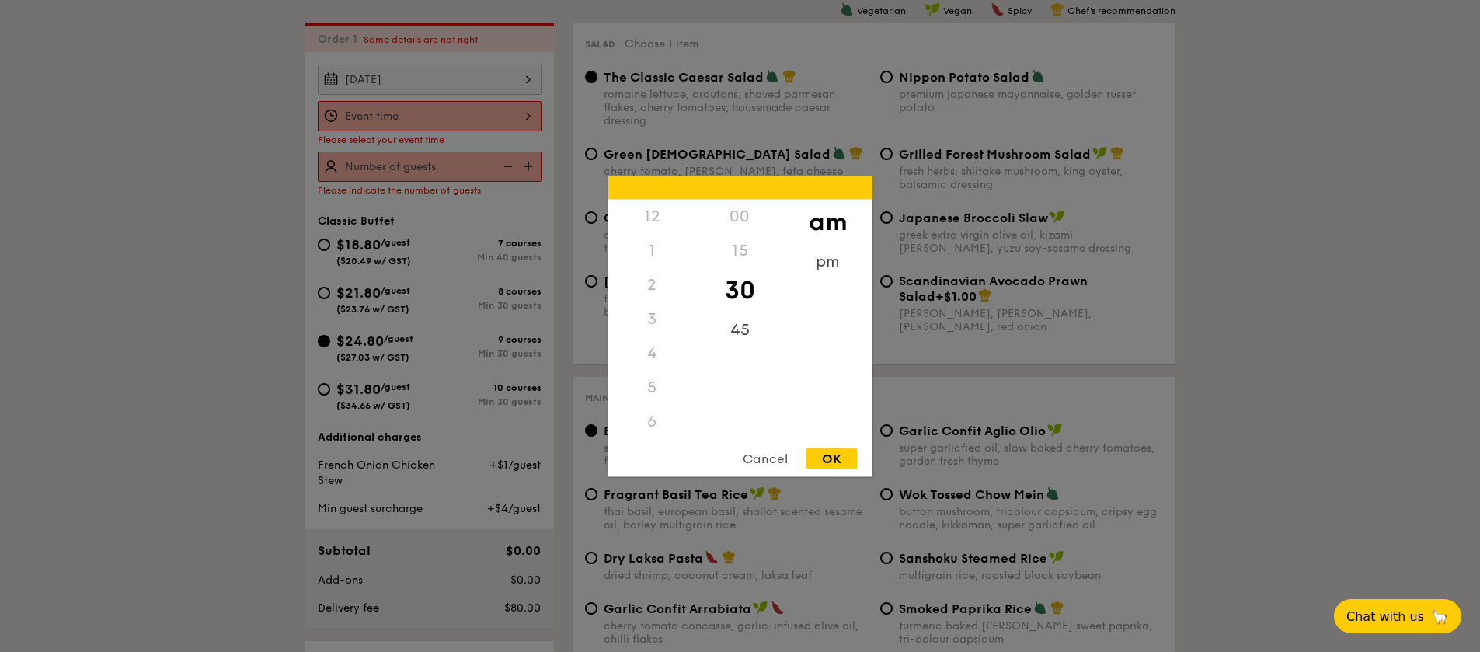
scroll to position [171, 0]
drag, startPoint x: 647, startPoint y: 394, endPoint x: 666, endPoint y: 265, distance: 130.3
click at [663, 267] on div "12 1 2 3 4 5 6 7 8 9 10 11" at bounding box center [652, 317] width 88 height 237
click at [646, 432] on div "11" at bounding box center [652, 437] width 88 height 45
click at [646, 432] on div "11" at bounding box center [652, 426] width 88 height 45
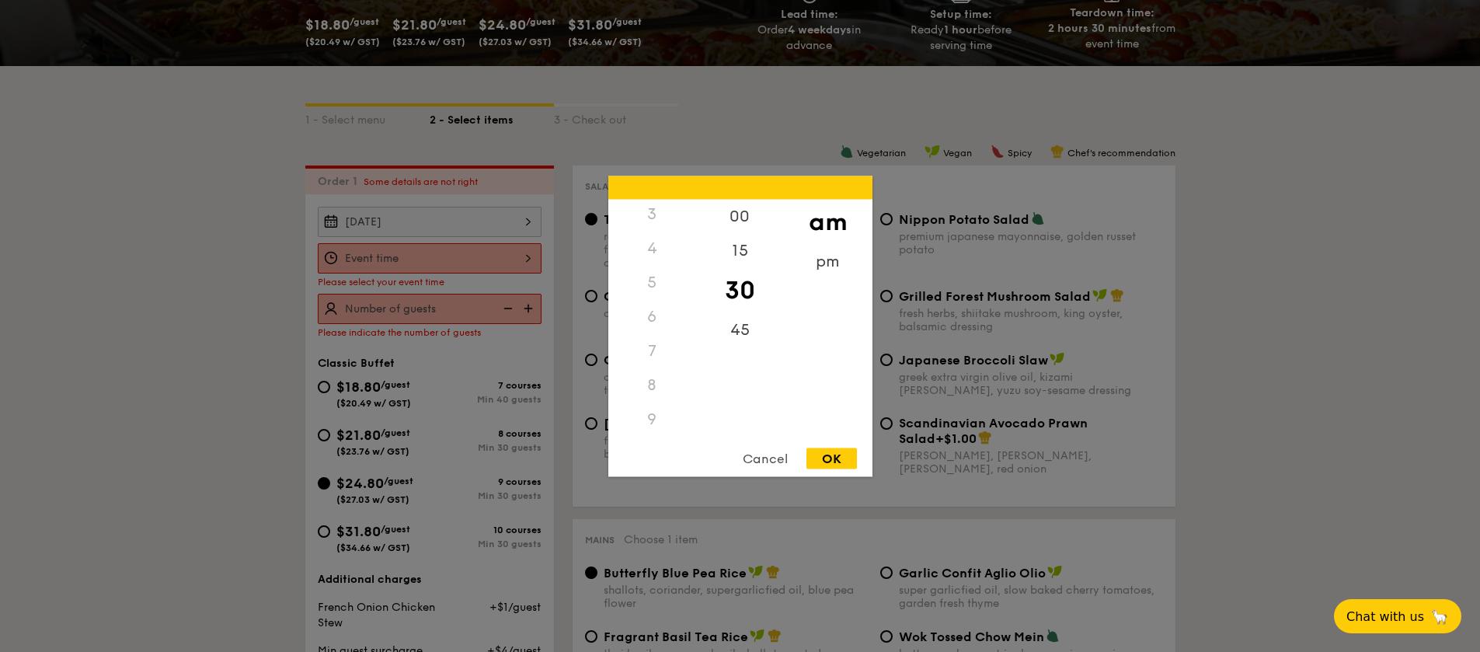
scroll to position [0, 0]
click at [651, 280] on div "2" at bounding box center [652, 284] width 88 height 34
click at [647, 216] on div "12" at bounding box center [652, 216] width 88 height 34
click at [652, 215] on div "12" at bounding box center [652, 216] width 88 height 34
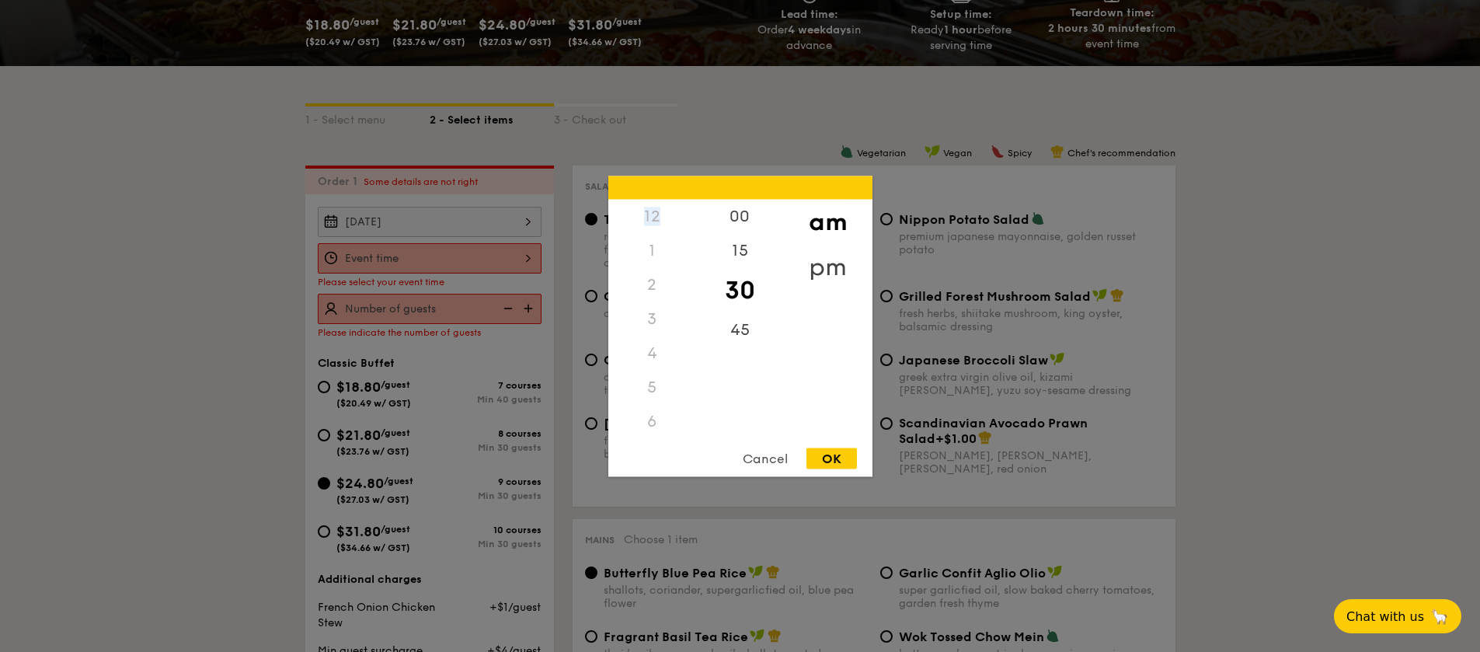
click at [830, 264] on div "pm" at bounding box center [828, 266] width 88 height 45
click at [653, 221] on div "12" at bounding box center [652, 221] width 88 height 45
click at [778, 300] on div "30" at bounding box center [740, 289] width 88 height 45
click at [823, 465] on div "OK" at bounding box center [831, 457] width 50 height 21
type input "12:30PM"
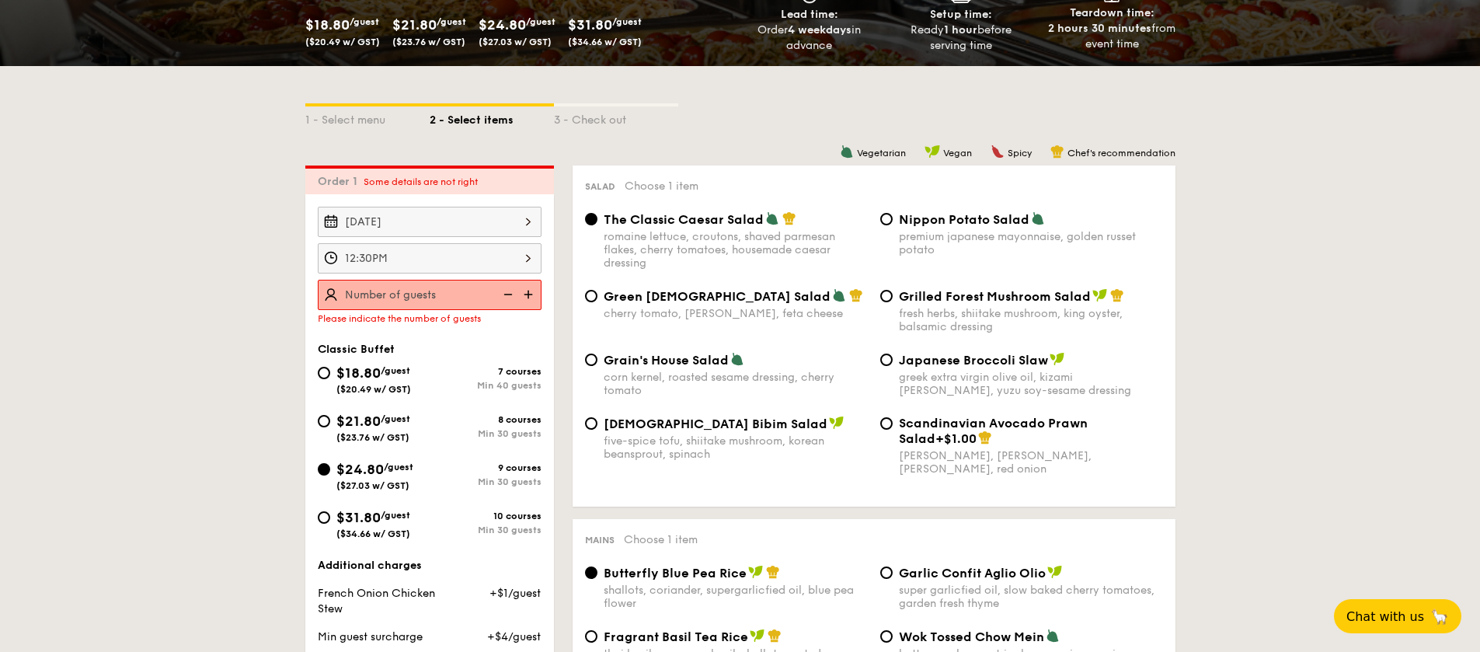
click at [458, 287] on input "text" at bounding box center [430, 295] width 224 height 30
type input "9"
type input "4"
click at [420, 284] on input "34 guests" at bounding box center [430, 295] width 224 height 30
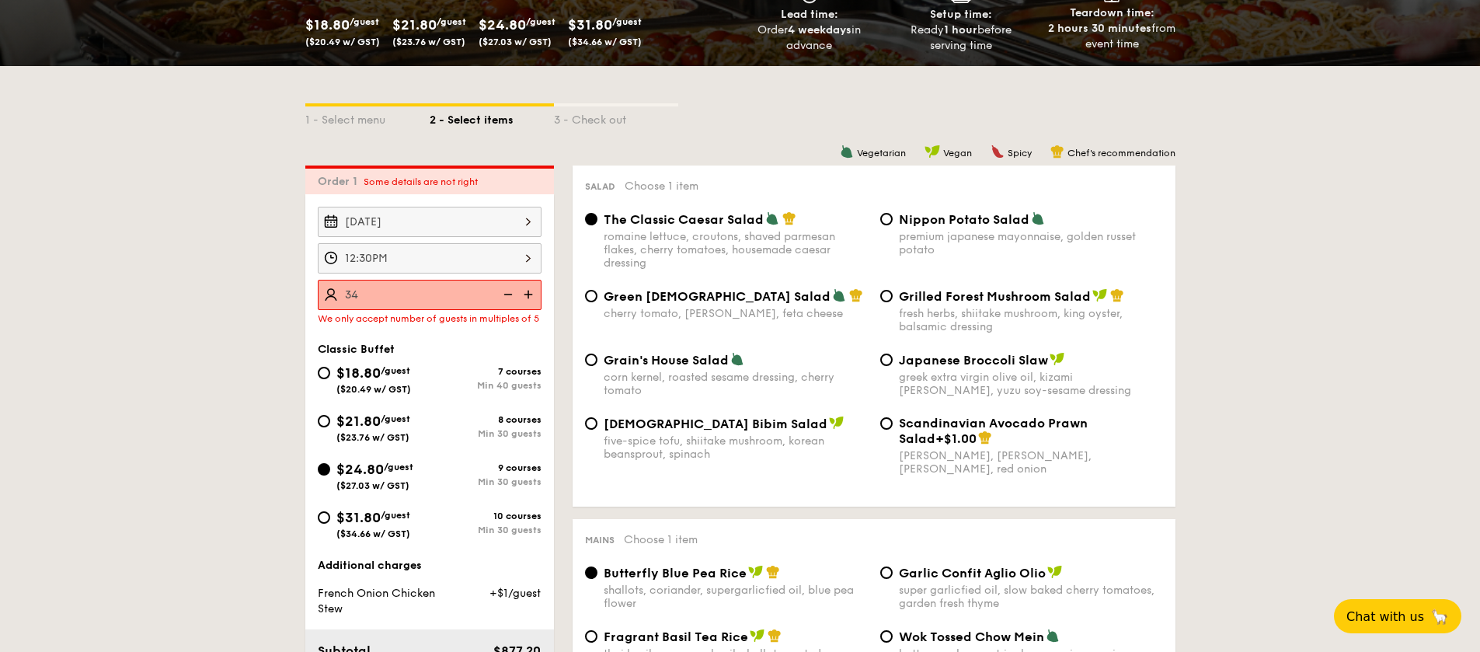
click at [426, 291] on input "34" at bounding box center [430, 295] width 224 height 30
type input "35 guests"
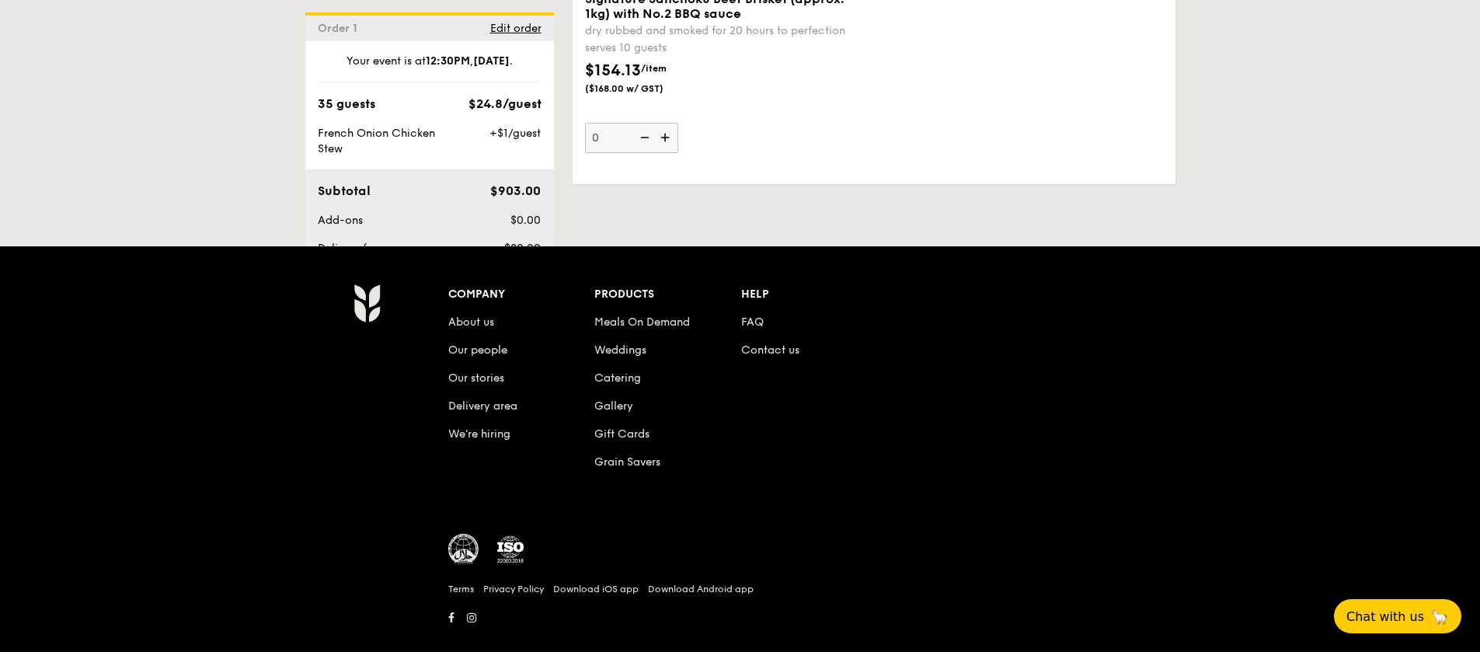
scroll to position [3629, 0]
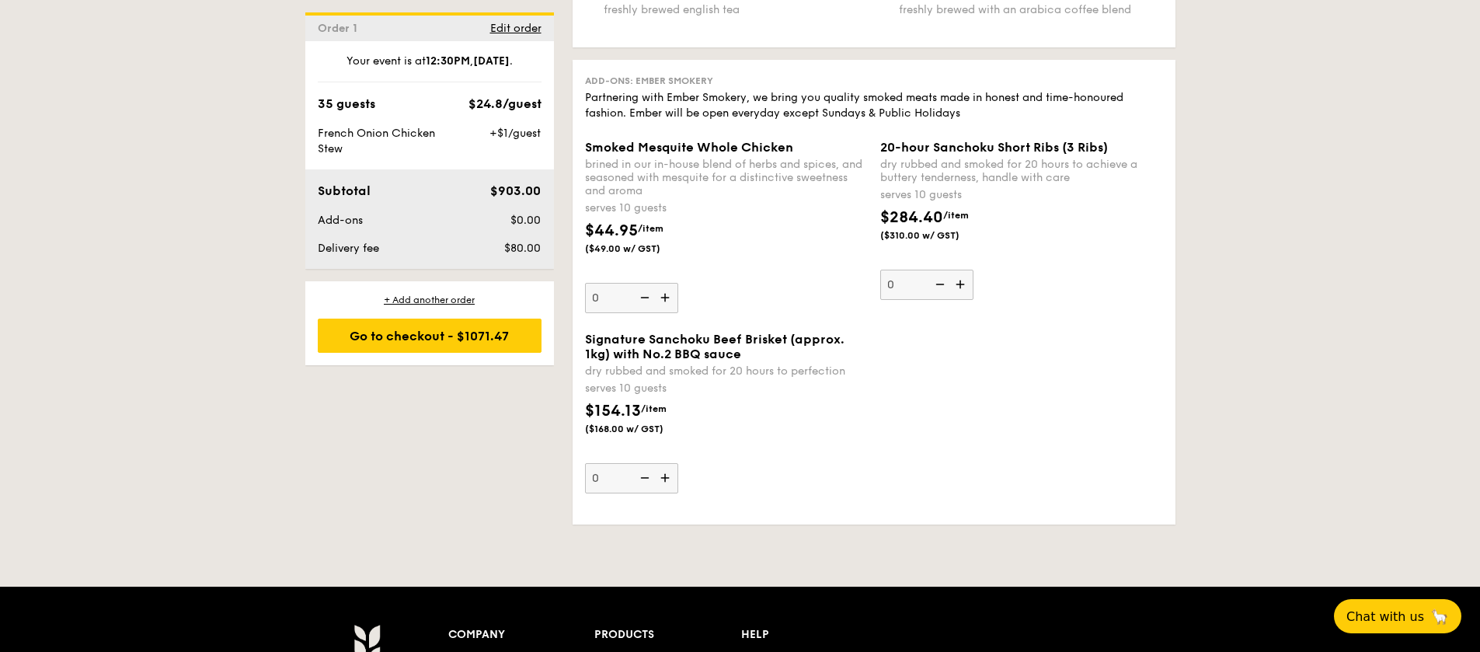
click at [663, 283] on img at bounding box center [666, 298] width 23 height 30
click at [663, 283] on input "0" at bounding box center [631, 298] width 93 height 30
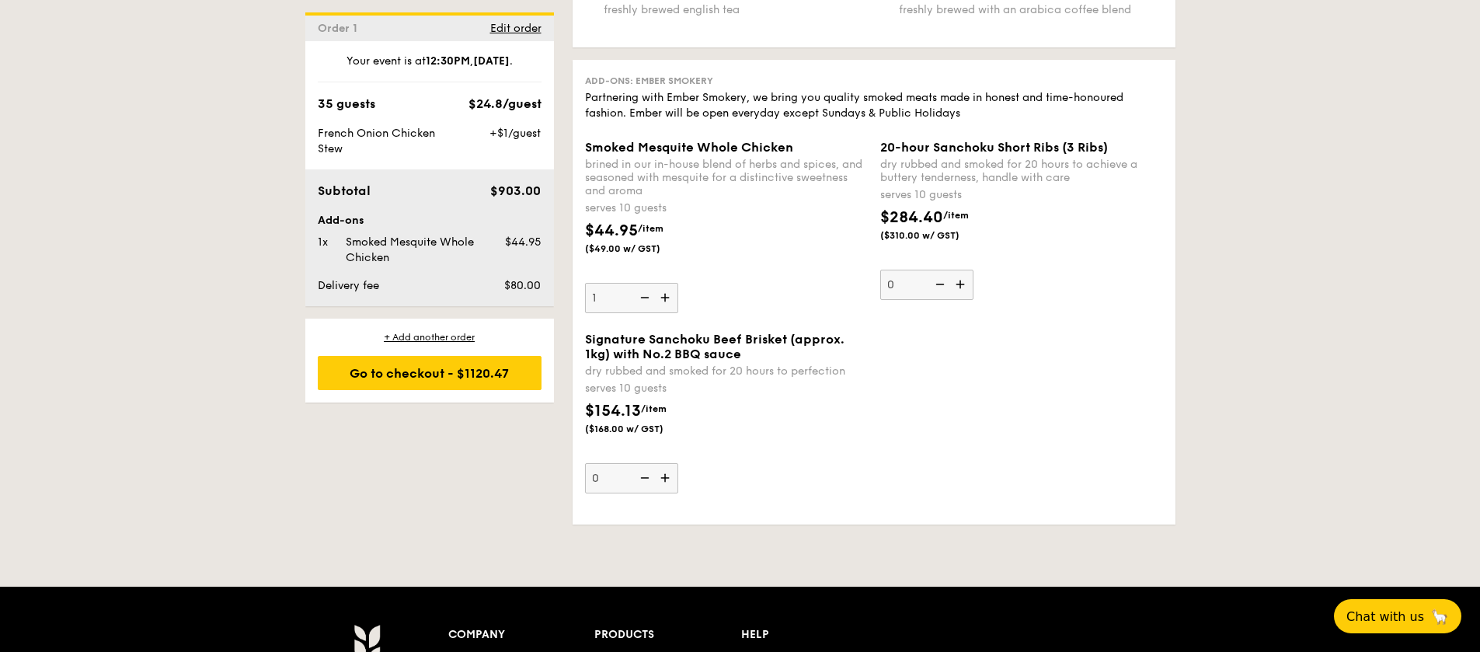
click at [663, 283] on img at bounding box center [666, 298] width 23 height 30
click at [663, 283] on input "1" at bounding box center [631, 298] width 93 height 30
click at [663, 283] on img at bounding box center [666, 298] width 23 height 30
click at [663, 283] on input "2" at bounding box center [631, 298] width 93 height 30
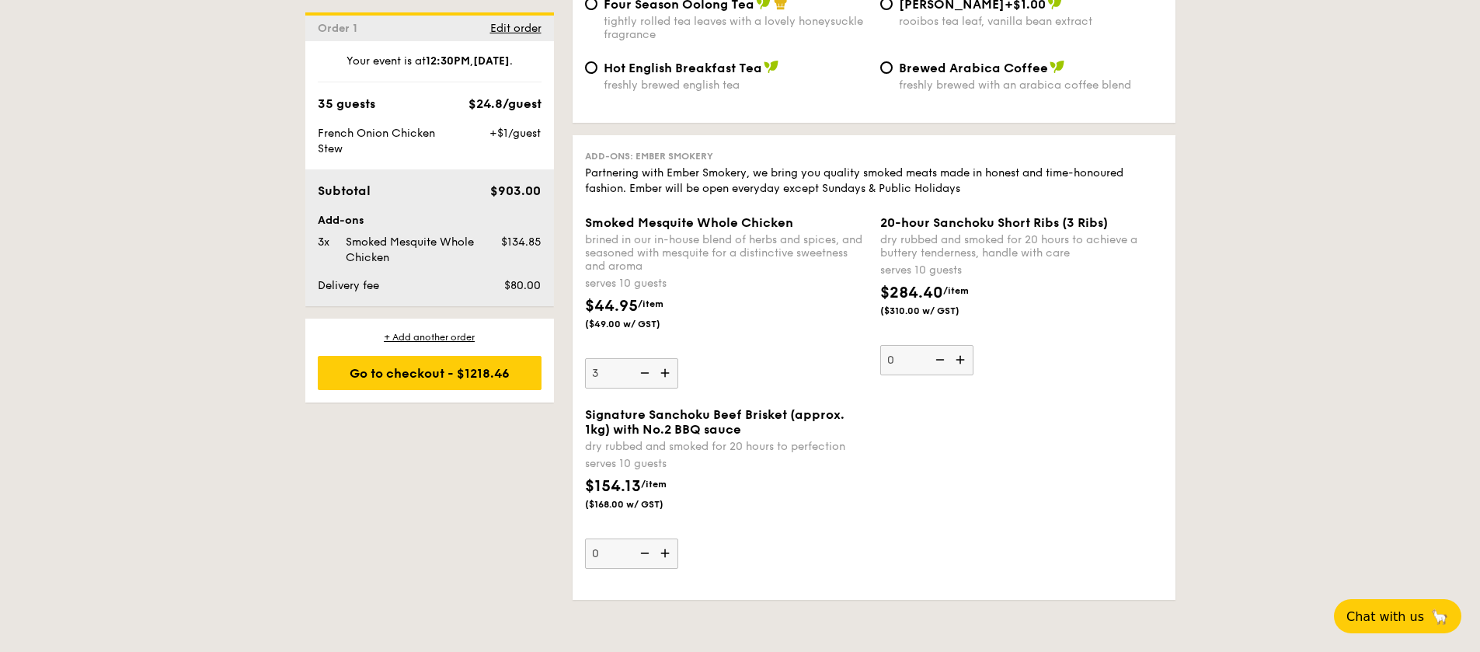
scroll to position [3552, 0]
drag, startPoint x: 688, startPoint y: 228, endPoint x: 691, endPoint y: 250, distance: 22.0
click at [691, 252] on div "Smoked Mesquite Whole Chicken brined in our in-house blend of herbs and spices,…" at bounding box center [726, 303] width 283 height 173
click at [691, 277] on div "serves 10 guests" at bounding box center [726, 285] width 283 height 16
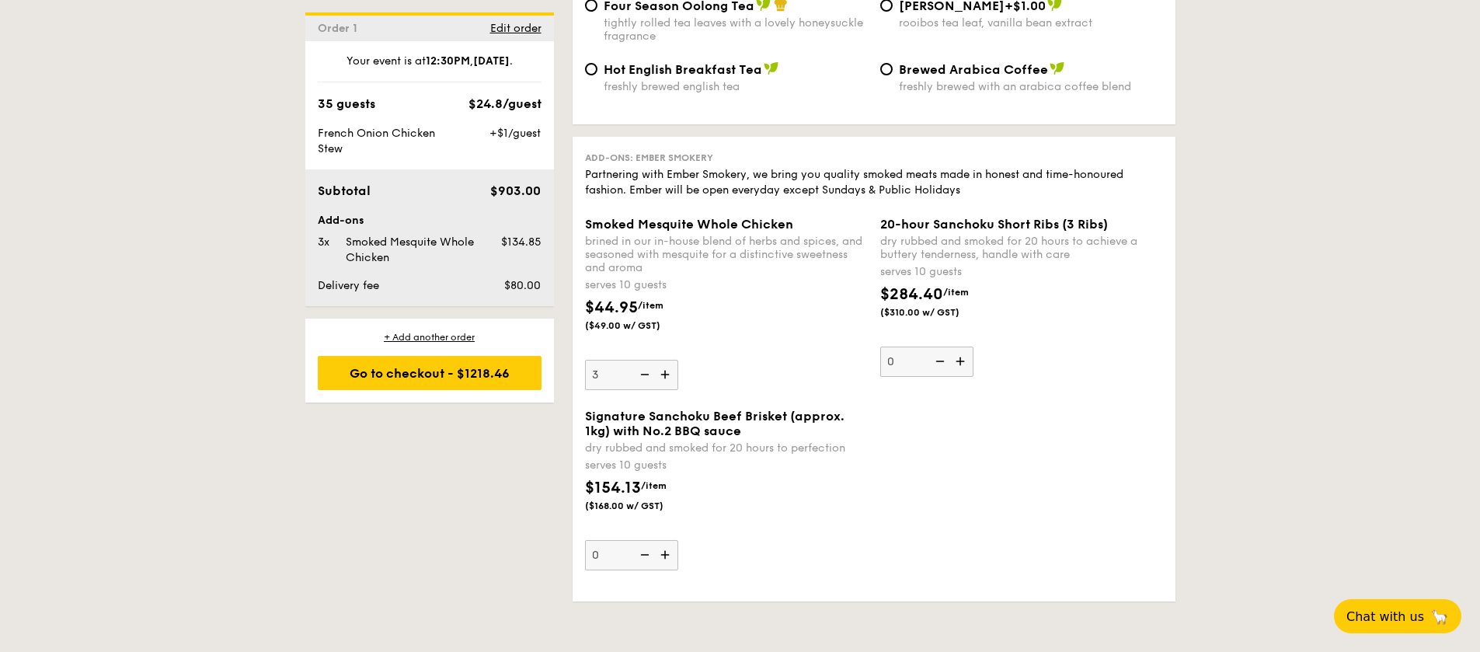
click at [678, 360] on input "3" at bounding box center [631, 375] width 93 height 30
click at [691, 277] on div "serves 10 guests" at bounding box center [726, 285] width 283 height 16
click at [527, 124] on div "Your event is at 12:30PM , Oct 08, 2025 . 35 guests $24.8/guest French Onion Ch…" at bounding box center [429, 173] width 249 height 265
drag, startPoint x: 601, startPoint y: 350, endPoint x: 625, endPoint y: 350, distance: 24.9
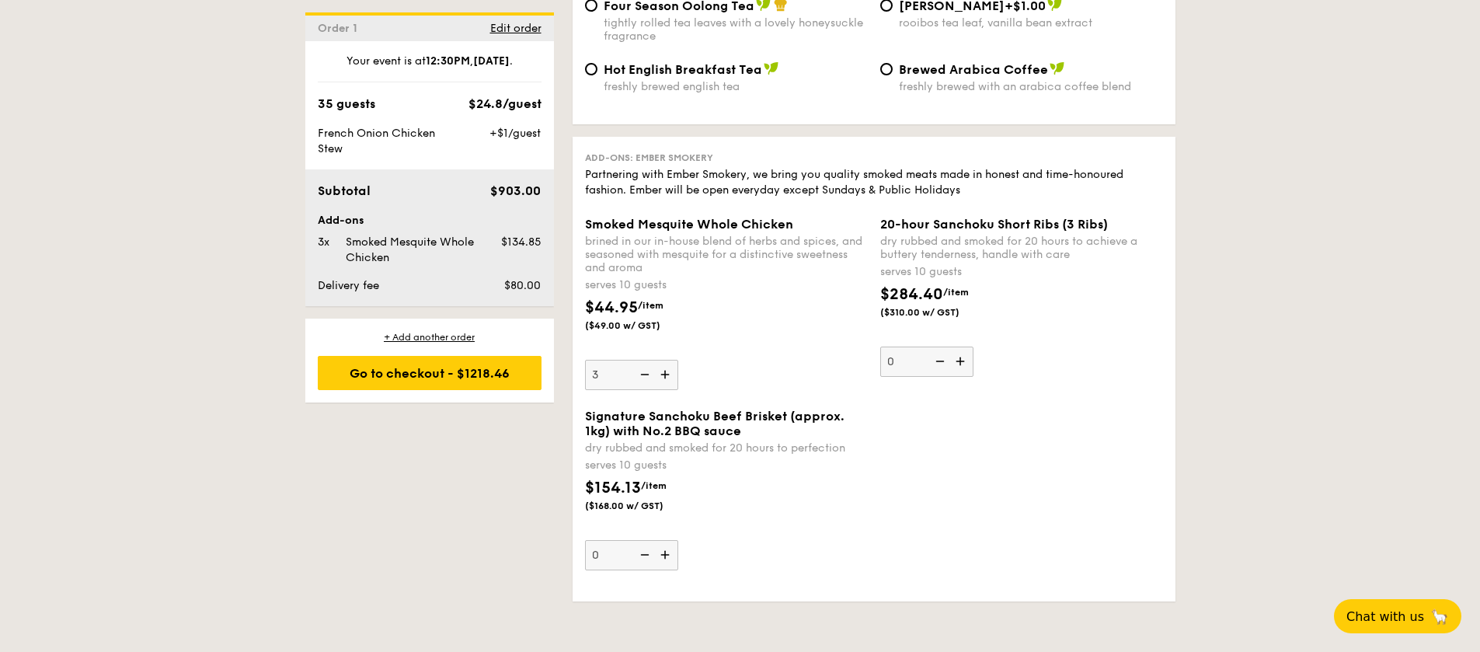
click at [625, 360] on input "3" at bounding box center [631, 375] width 93 height 30
drag, startPoint x: 632, startPoint y: 351, endPoint x: 636, endPoint y: 331, distance: 20.6
click at [636, 331] on div "Smoked Mesquite Whole Chicken brined in our in-house blend of herbs and spices,…" at bounding box center [726, 303] width 283 height 173
click at [636, 360] on input "3" at bounding box center [631, 375] width 93 height 30
click at [648, 360] on img at bounding box center [643, 375] width 23 height 30
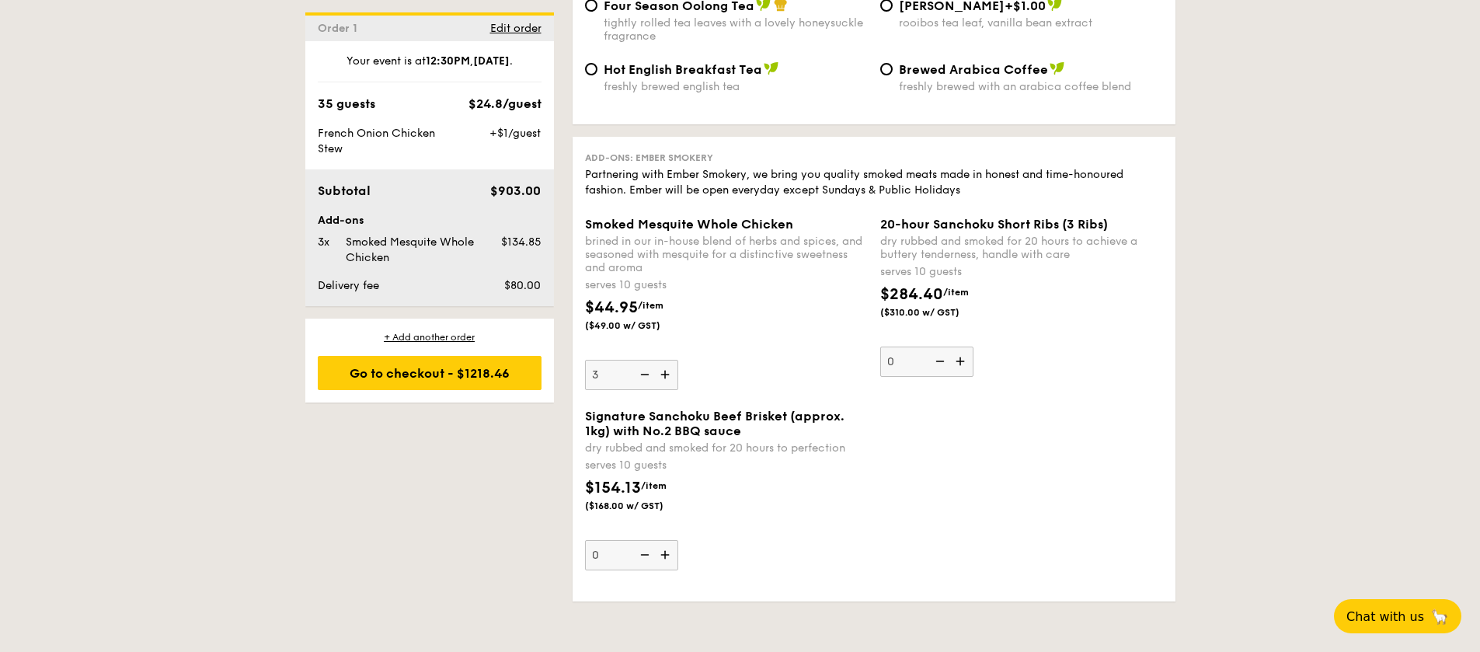
click at [648, 360] on input "3" at bounding box center [631, 375] width 93 height 30
click at [677, 296] on div "$44.95 /item ($49.00 w/ GST)" at bounding box center [638, 314] width 118 height 36
click at [677, 360] on input "2" at bounding box center [631, 375] width 93 height 30
click at [645, 360] on img at bounding box center [643, 375] width 23 height 30
click at [645, 360] on input "2" at bounding box center [631, 375] width 93 height 30
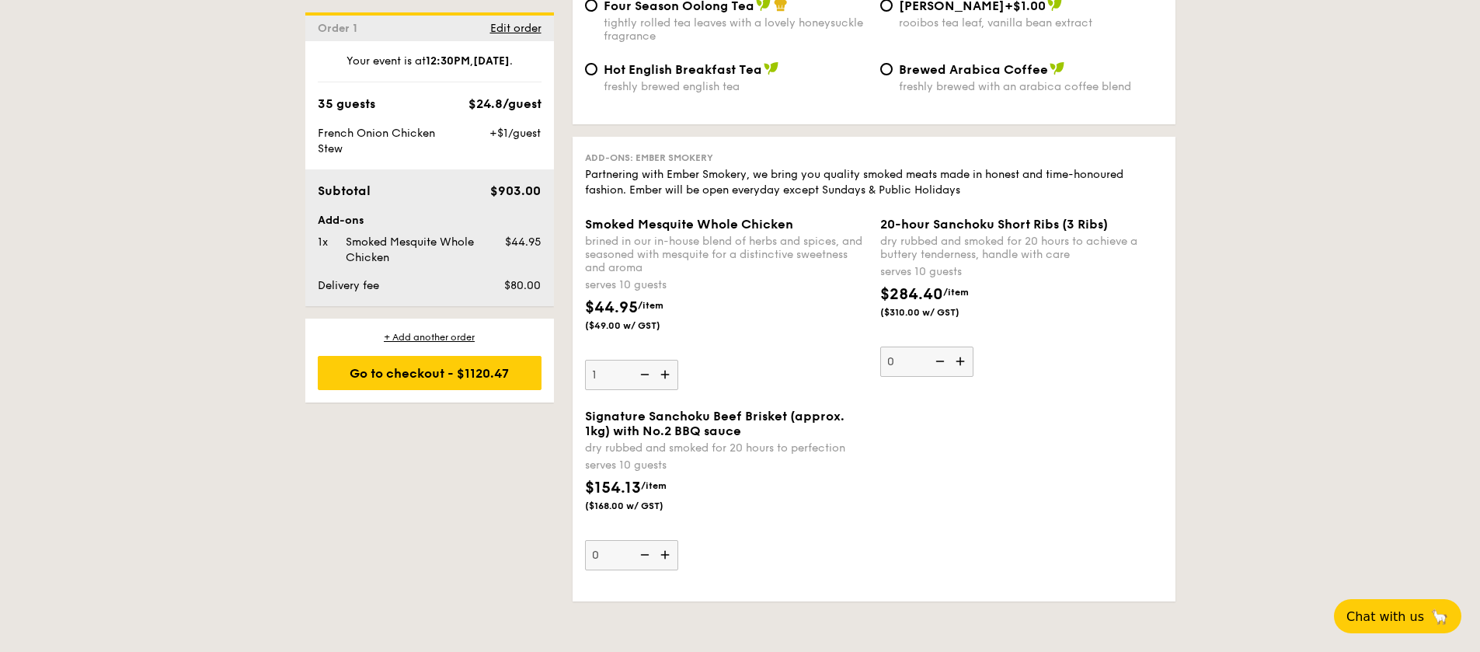
click at [645, 360] on img at bounding box center [643, 375] width 23 height 30
click at [645, 360] on input "1" at bounding box center [631, 375] width 93 height 30
type input "0"
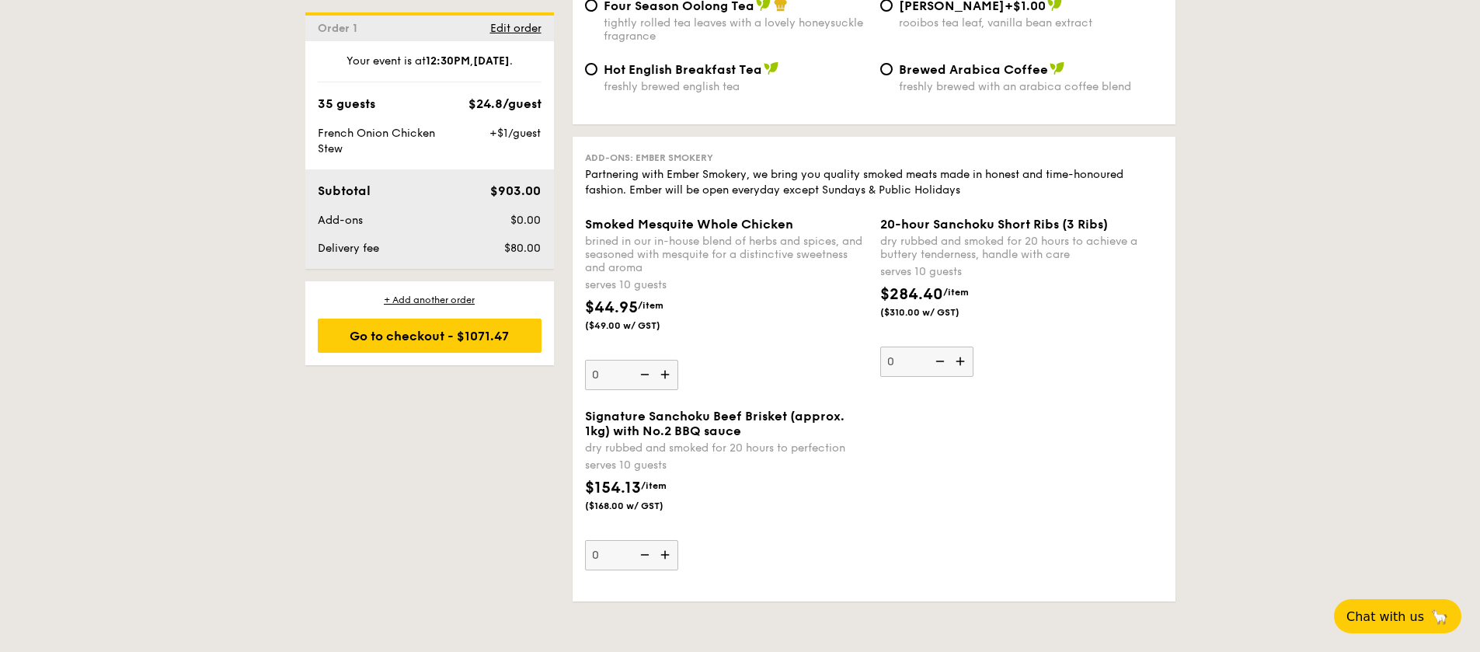
click at [711, 277] on div "serves 10 guests" at bounding box center [726, 285] width 283 height 16
click at [678, 360] on input "0" at bounding box center [631, 375] width 93 height 30
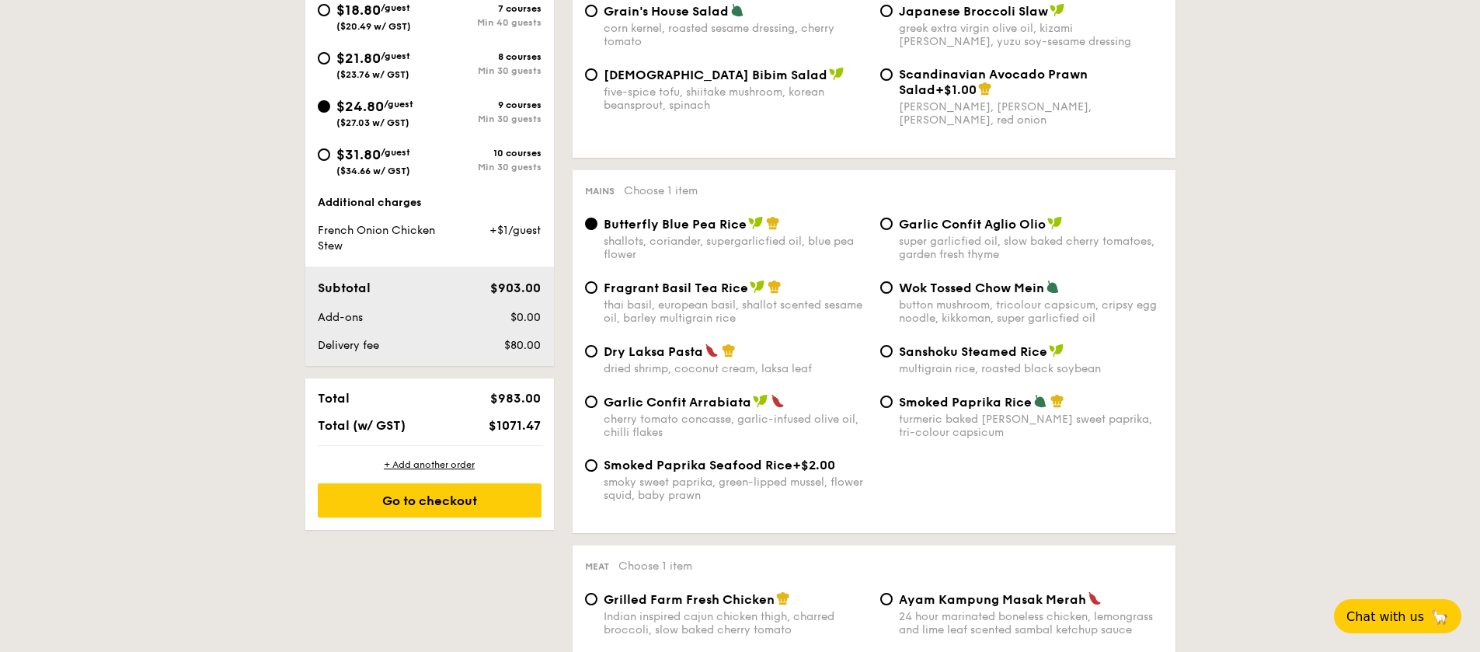
scroll to position [620, 0]
click at [518, 410] on div "Total $983.00 Total (w/ GST) $1071.47" at bounding box center [429, 413] width 249 height 67
click at [514, 378] on div "Order 1 Oct 08, 2025 12:30PM 35 guests Classic Buffet $18.80 /guest ($20.49 w/ …" at bounding box center [429, 174] width 249 height 713
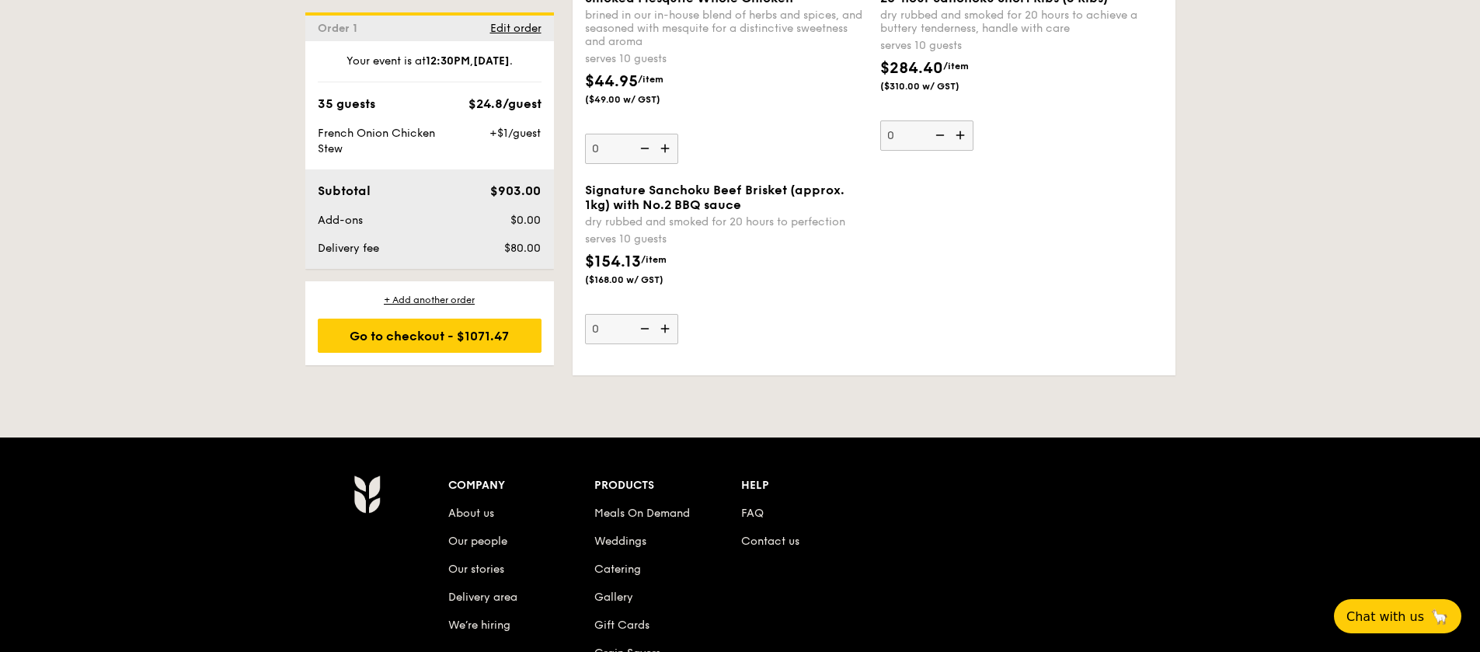
scroll to position [3969, 0]
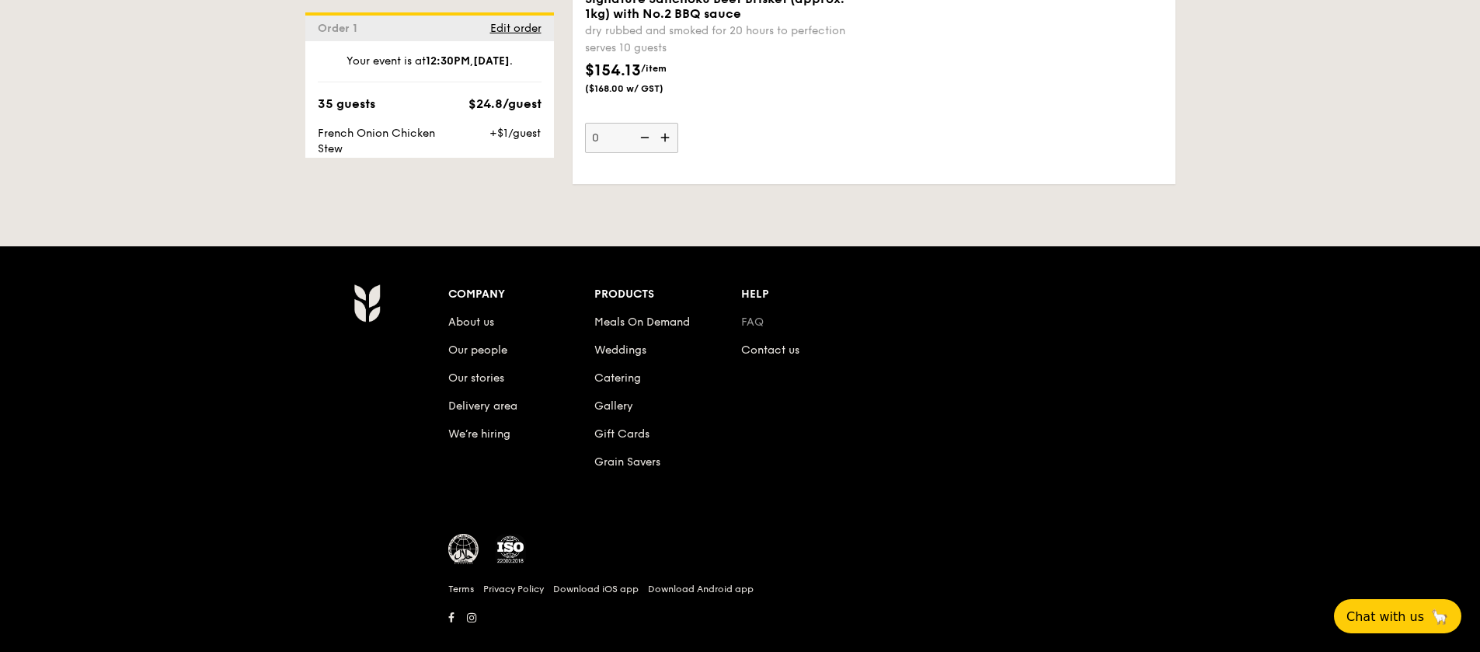
click at [749, 315] on link "FAQ" at bounding box center [752, 321] width 23 height 13
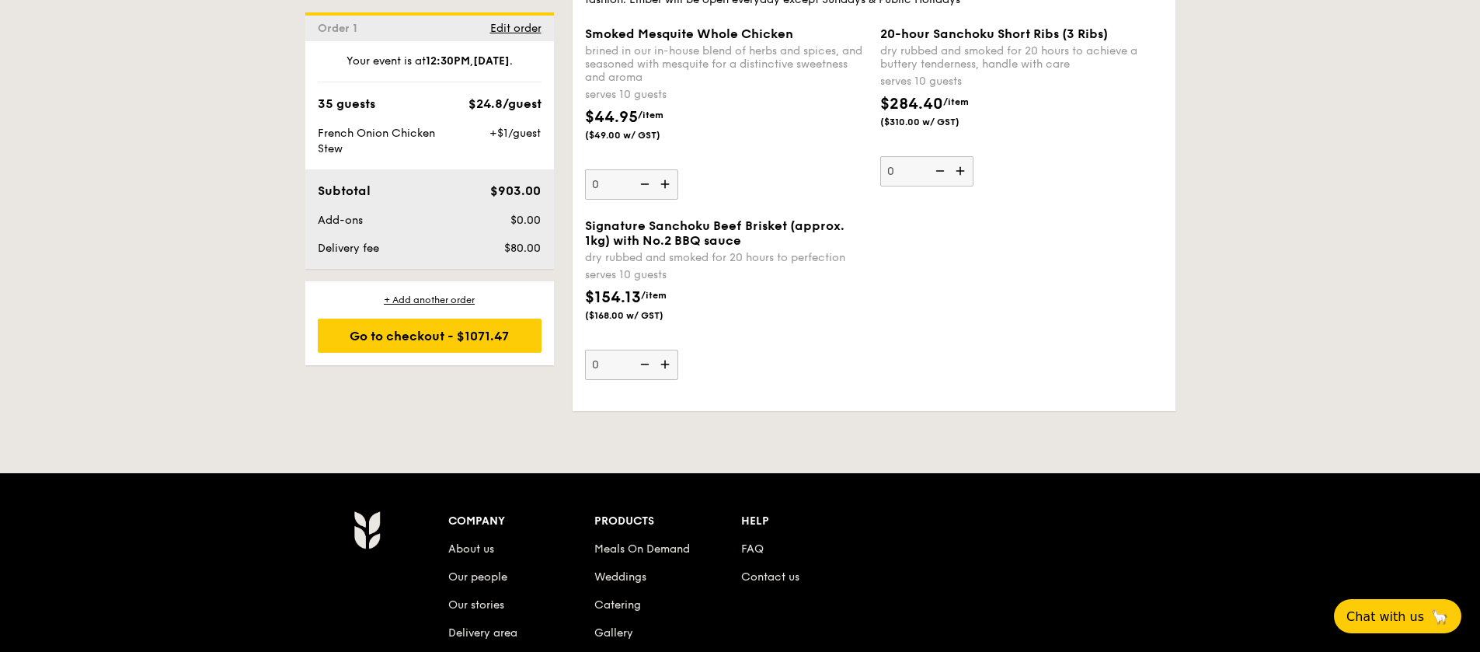
scroll to position [3729, 0]
